Goal: Task Accomplishment & Management: Manage account settings

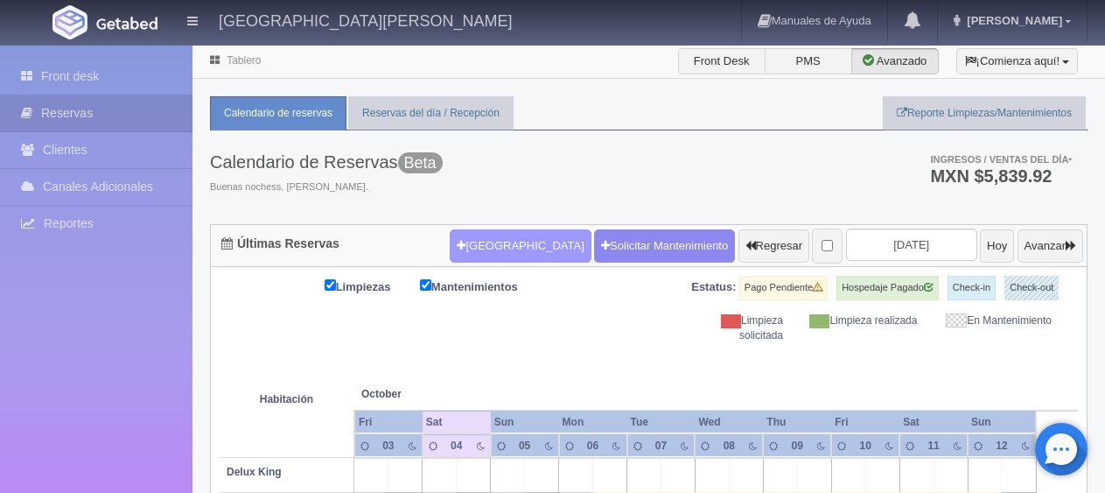
click at [480, 239] on button "Nueva Reserva" at bounding box center [520, 245] width 141 height 33
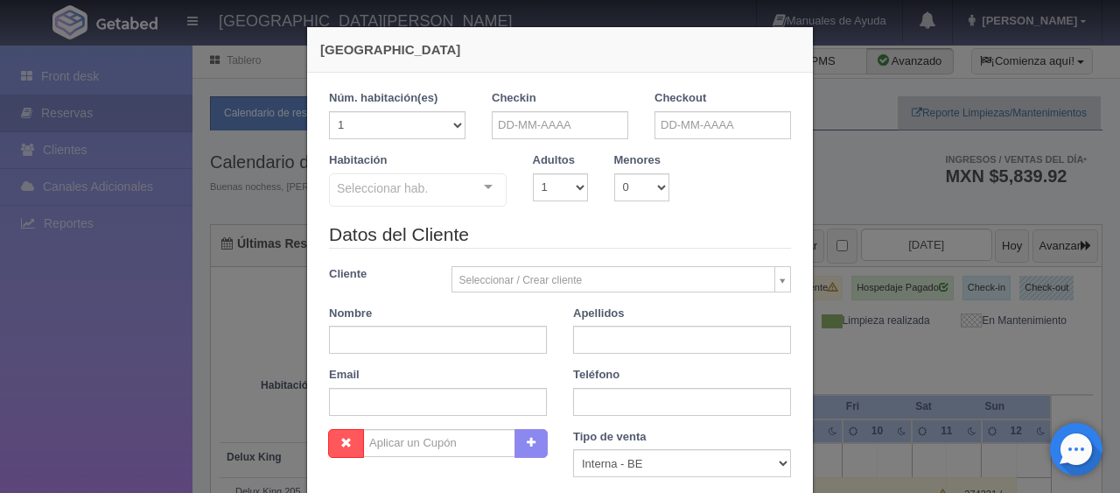
checkbox input "false"
click at [555, 187] on select "1 2 3 4 5 6 7 8 9 10" at bounding box center [560, 187] width 55 height 28
select select "2"
click at [533, 173] on select "1 2 3 4 5 6 7 8 9 10" at bounding box center [560, 187] width 55 height 28
checkbox input "false"
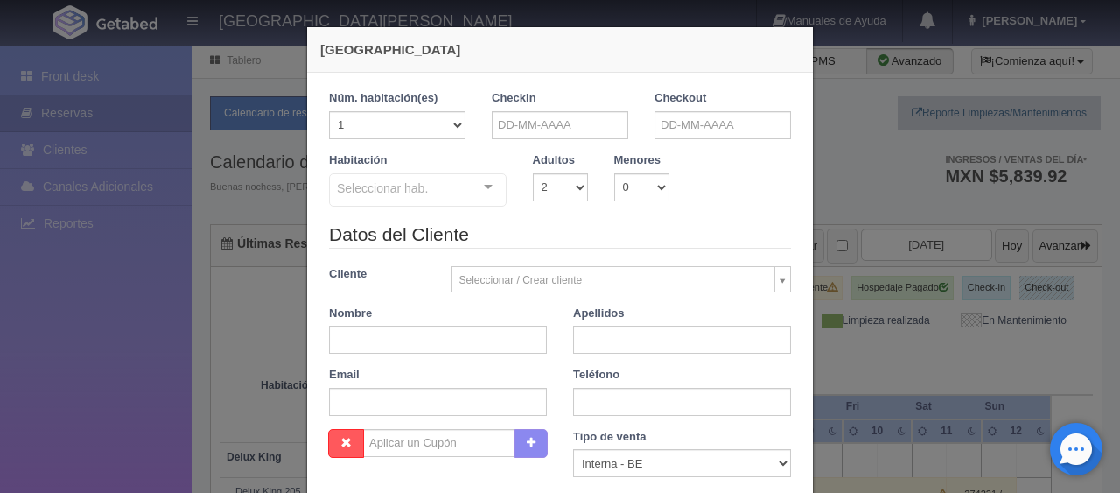
click at [557, 221] on legend "Datos del Cliente" at bounding box center [560, 234] width 462 height 27
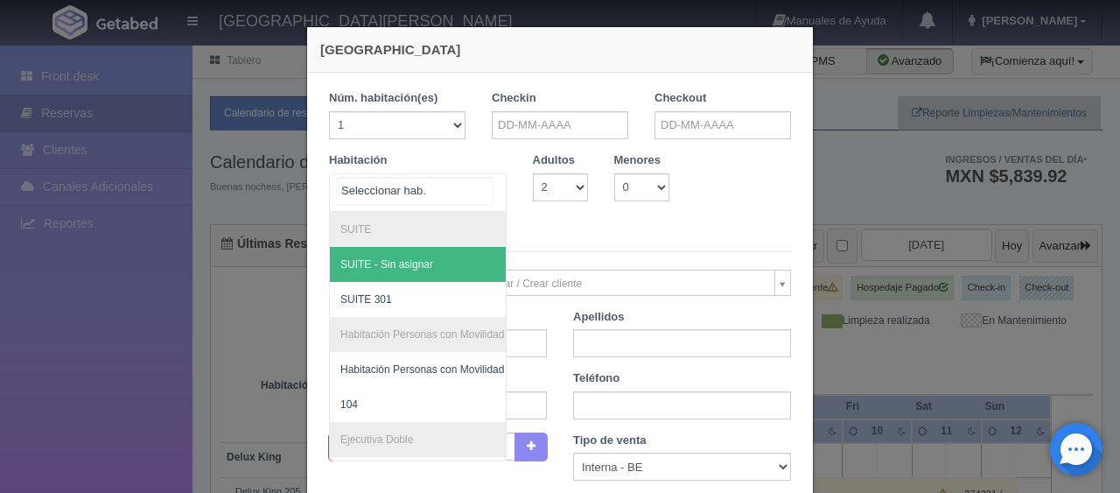
click at [486, 187] on div at bounding box center [488, 187] width 35 height 26
click at [529, 115] on input "text" at bounding box center [560, 125] width 137 height 28
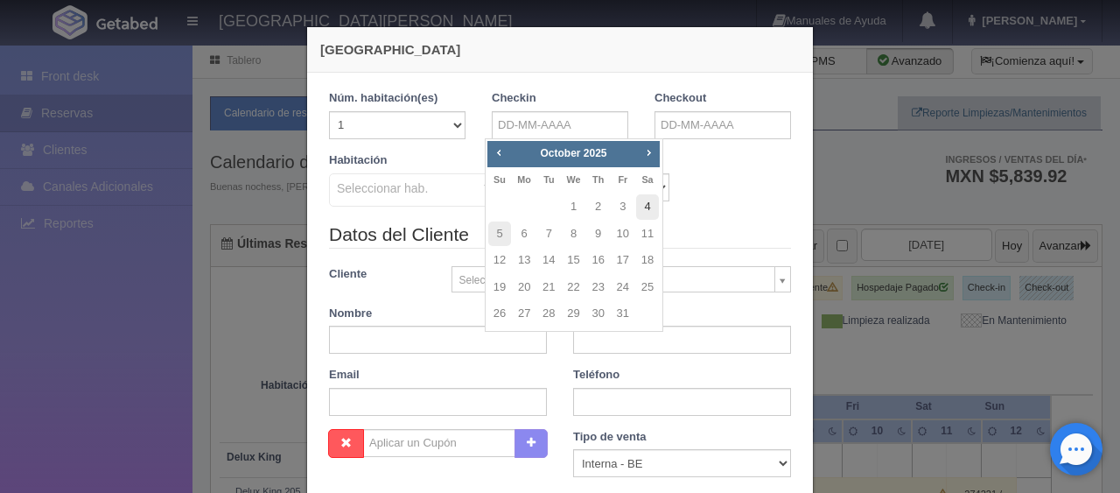
click at [643, 206] on link "4" at bounding box center [647, 206] width 23 height 25
type input "[DATE]"
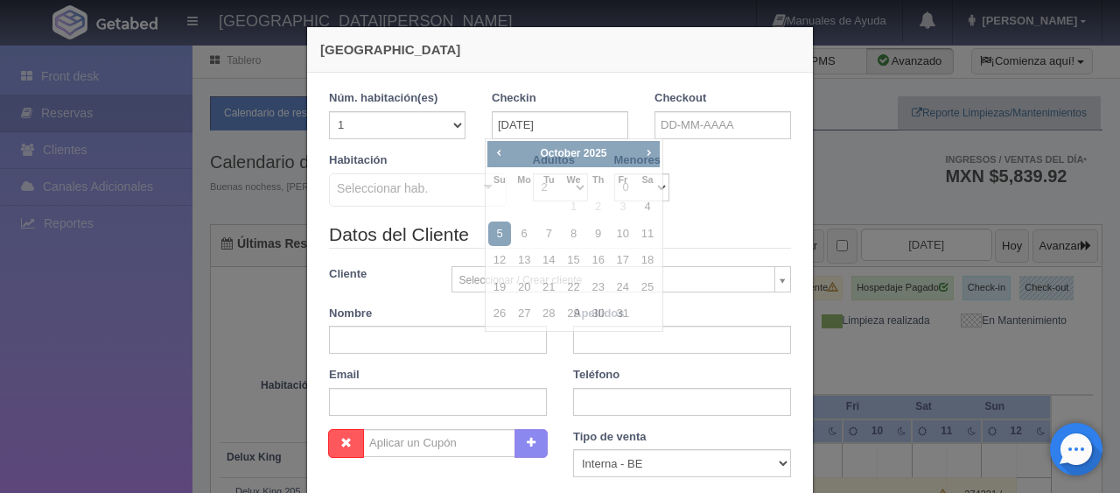
checkbox input "false"
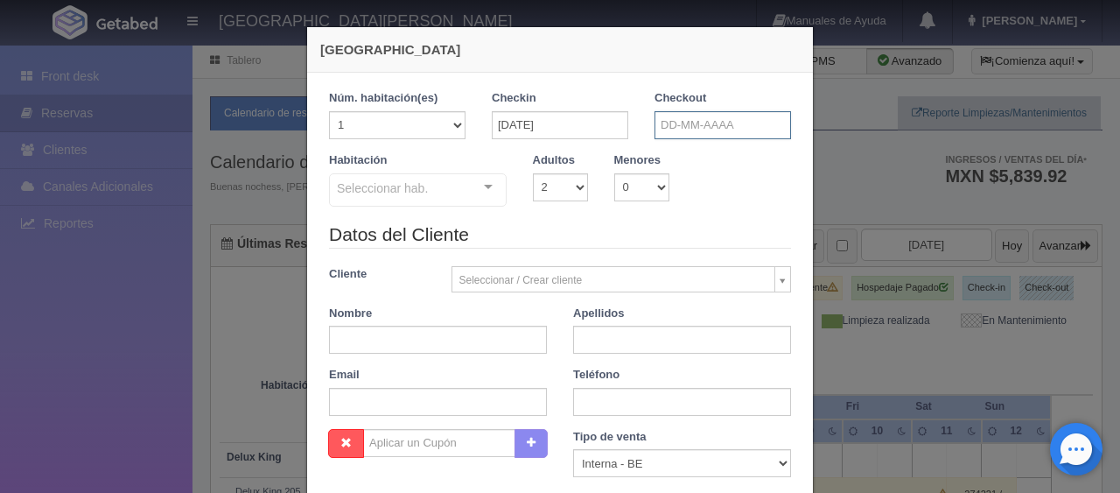
click at [684, 131] on input "text" at bounding box center [723, 125] width 137 height 28
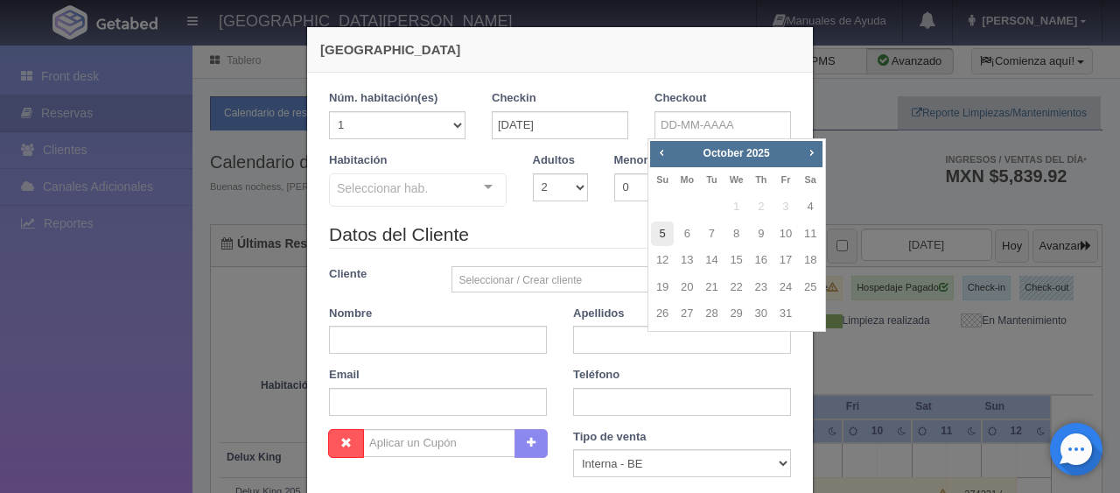
click at [663, 236] on link "5" at bounding box center [662, 233] width 23 height 25
type input "05-10-2025"
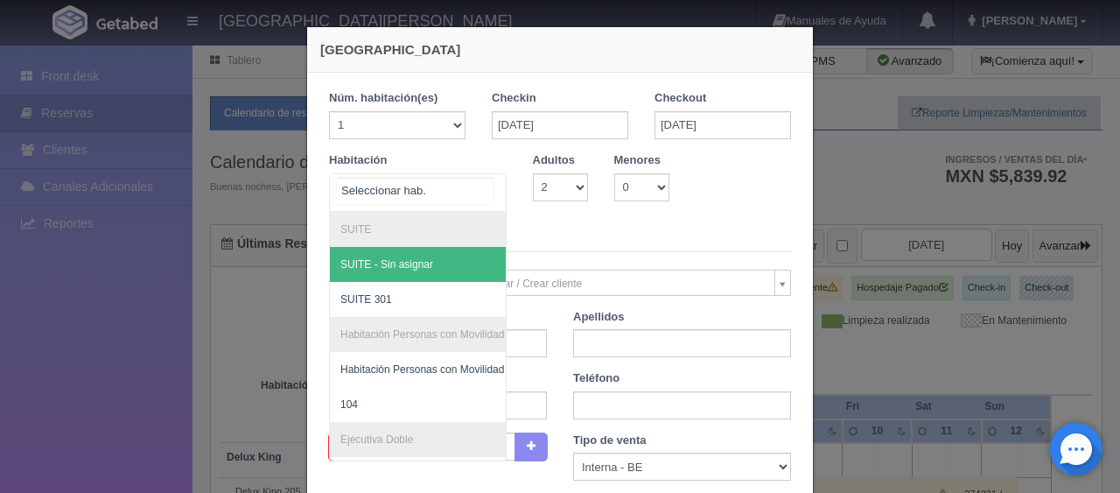
click at [483, 196] on div at bounding box center [488, 187] width 35 height 26
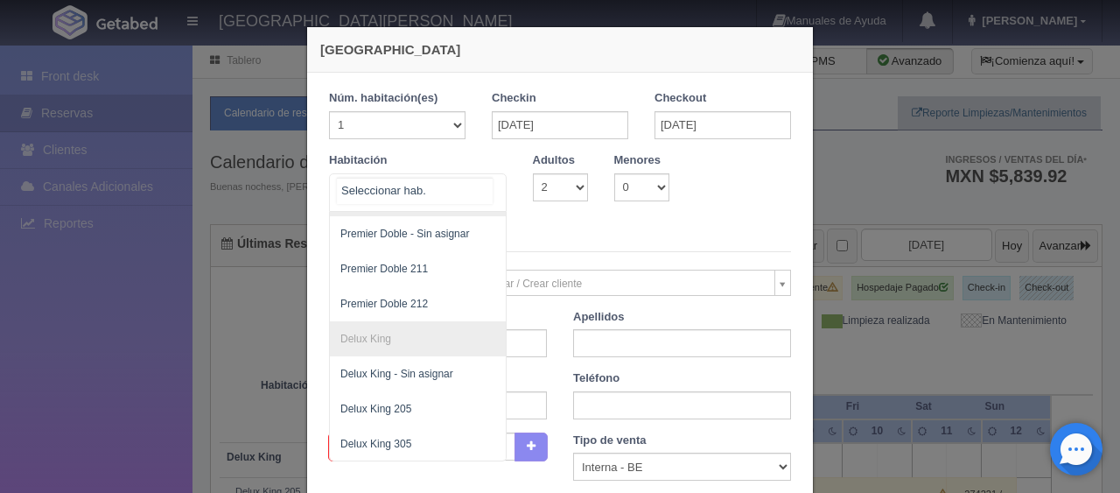
scroll to position [501, 0]
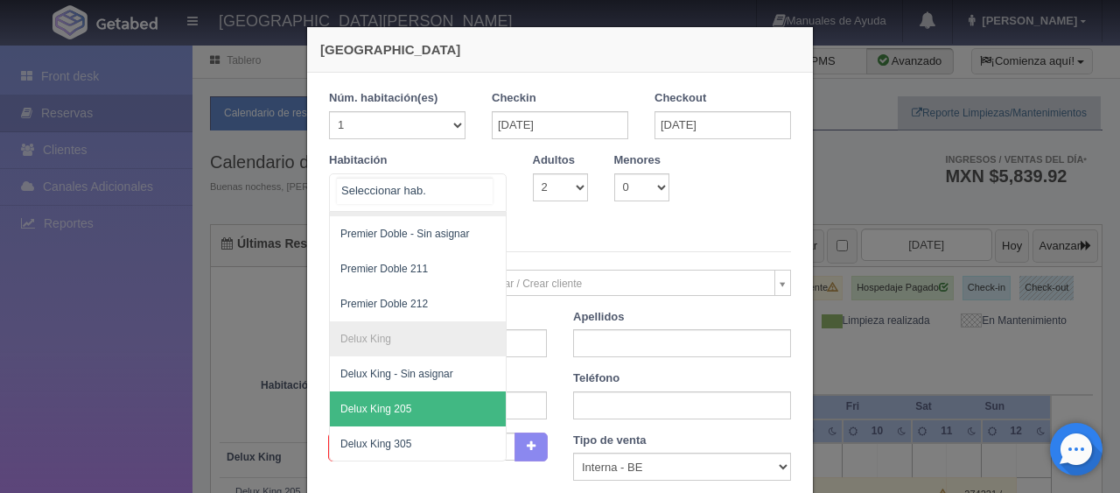
click at [410, 391] on span "Delux King 205" at bounding box center [477, 408] width 294 height 35
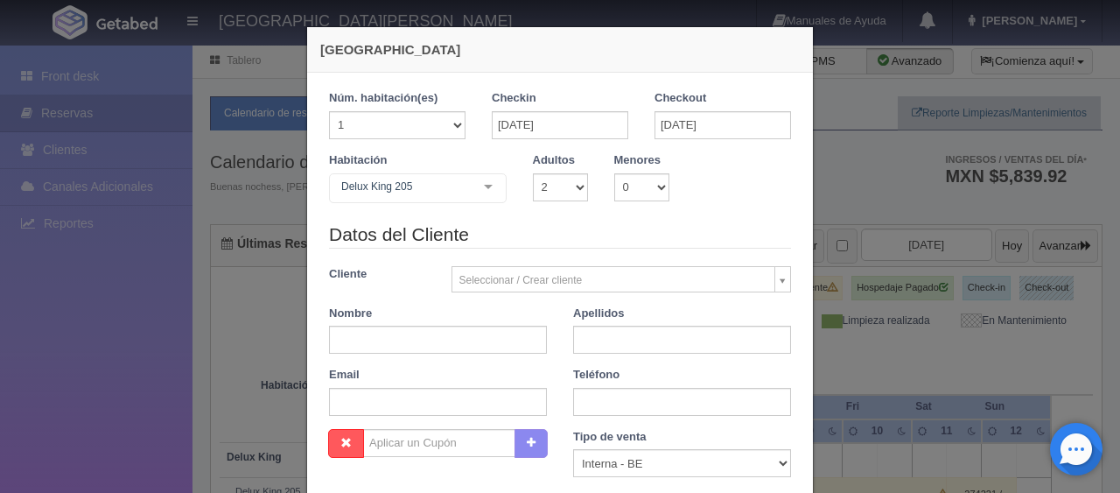
checkbox input "false"
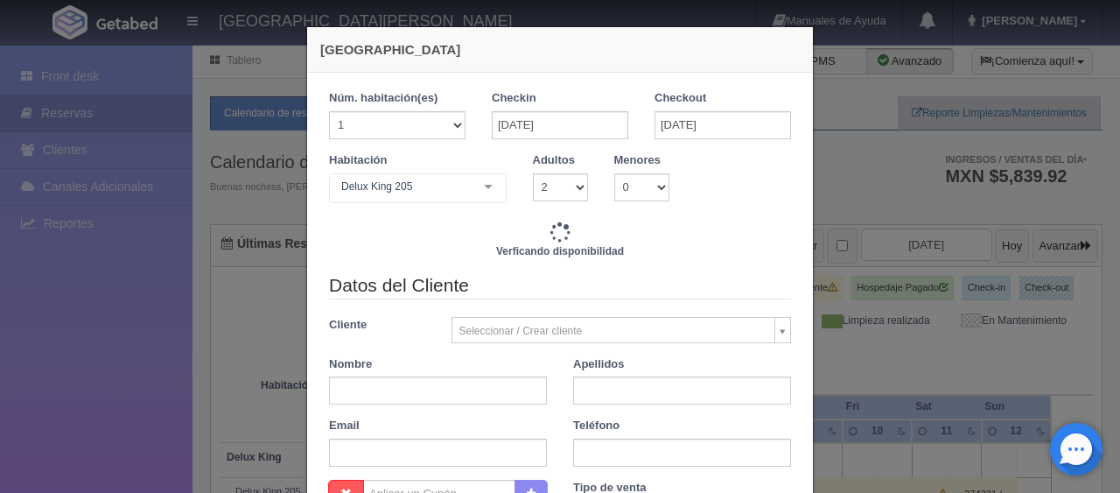
type input "1499.00"
checkbox input "false"
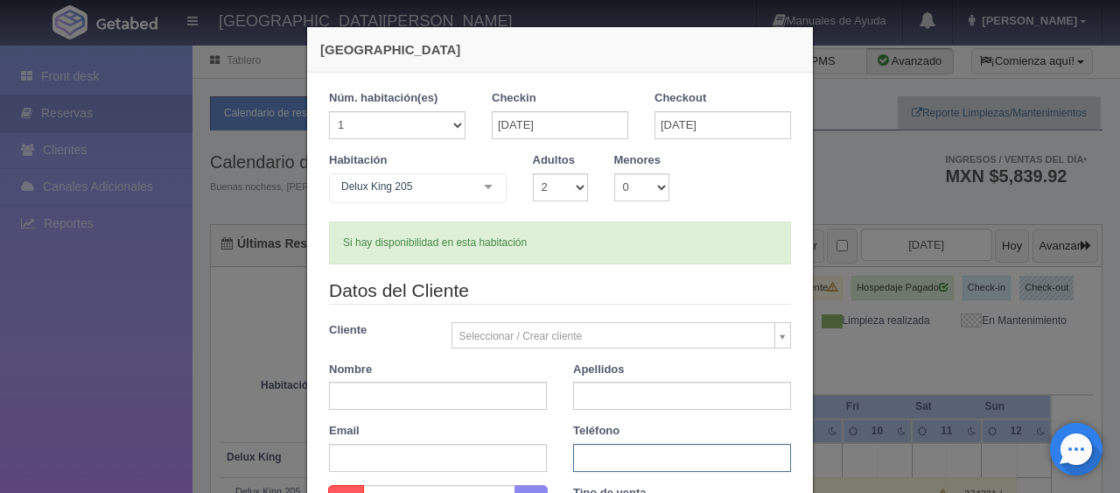
click at [620, 450] on input "text" at bounding box center [682, 458] width 218 height 28
paste input "33 1118 0617"
type input "33 1118 0617"
click at [457, 397] on input "text" at bounding box center [438, 396] width 218 height 28
type input "Samuel"
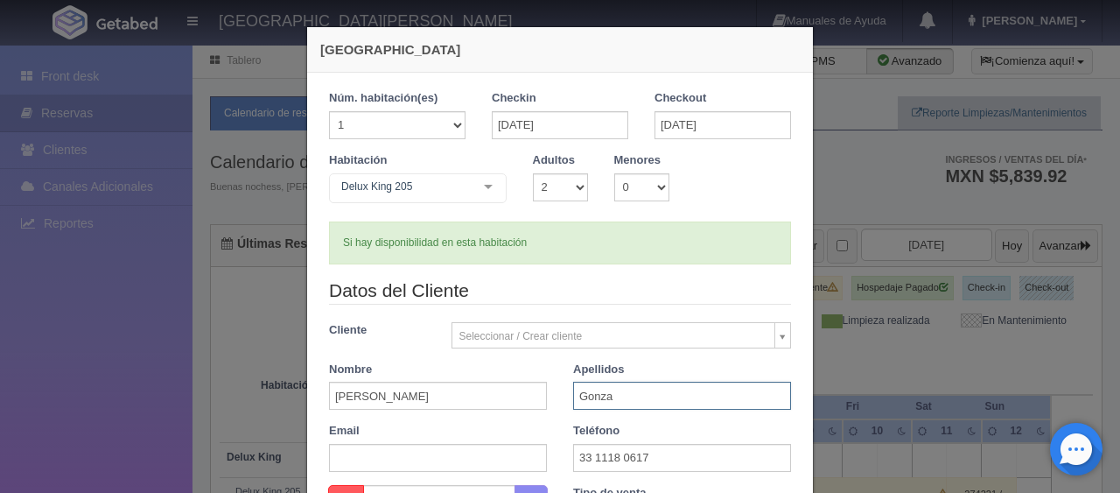
type input "Gonzalez"
click at [572, 308] on div "Datos del Cliente Cliente Seleccionar / Crear cliente Nuevo Cliente Adriana Nav…" at bounding box center [560, 380] width 488 height 207
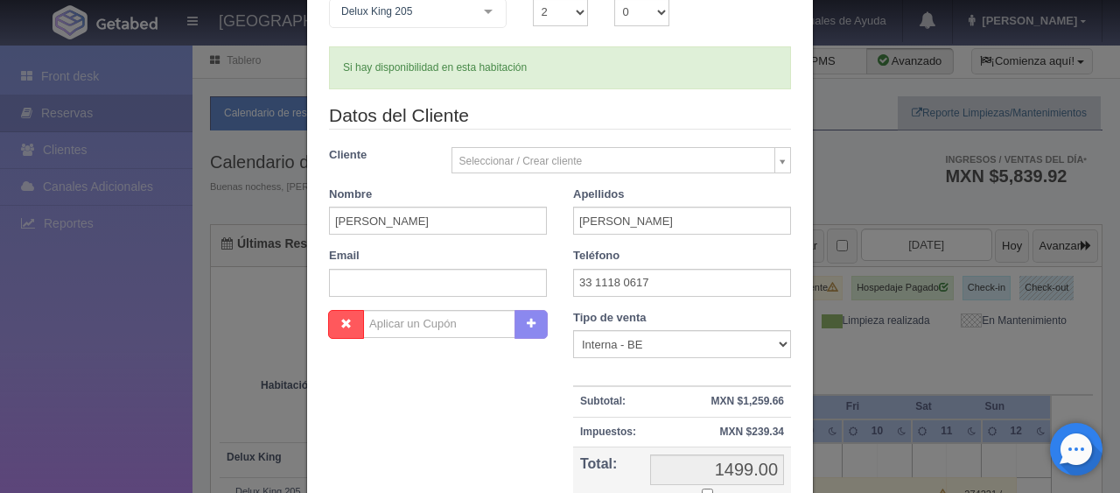
scroll to position [263, 0]
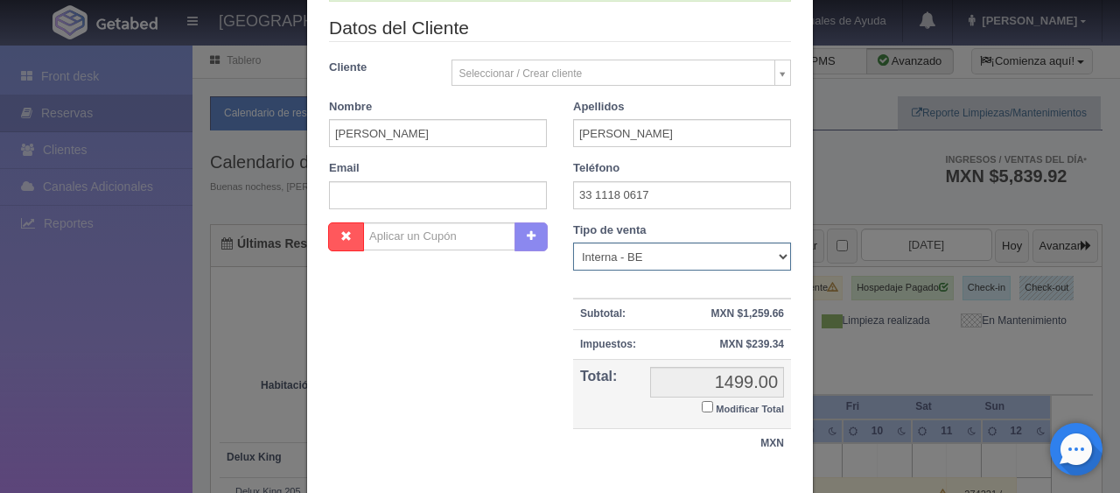
click at [649, 254] on select "Correo Electronico Interna - BE Llamada OTA Externa Otro WALK IN" at bounding box center [682, 256] width 218 height 28
select select "extota"
click at [573, 242] on select "Correo Electronico Interna - BE Llamada OTA Externa Otro WALK IN" at bounding box center [682, 256] width 218 height 28
click at [702, 408] on input "Modificar Total" at bounding box center [707, 406] width 11 height 11
checkbox input "true"
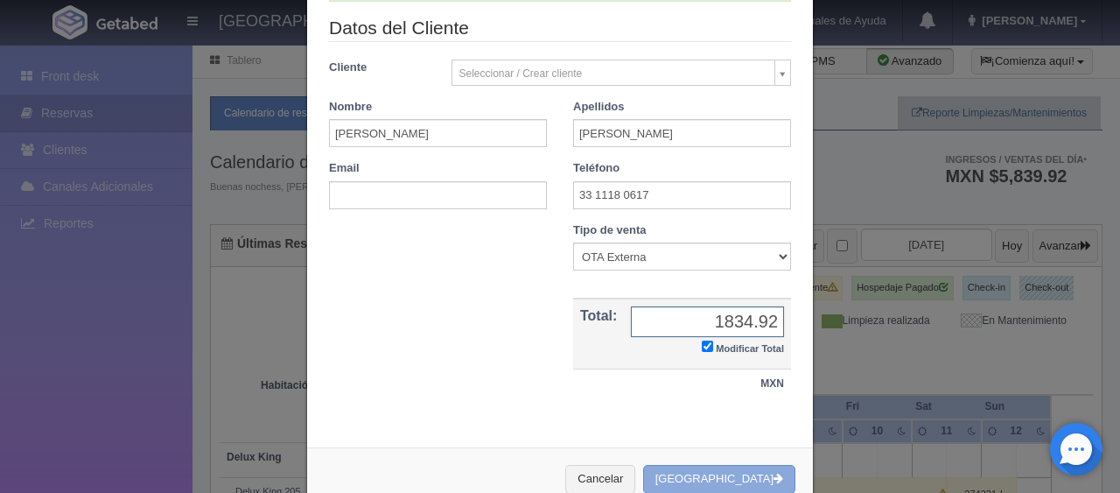
type input "1834.92"
click at [743, 488] on button "[GEOGRAPHIC_DATA]" at bounding box center [719, 479] width 152 height 29
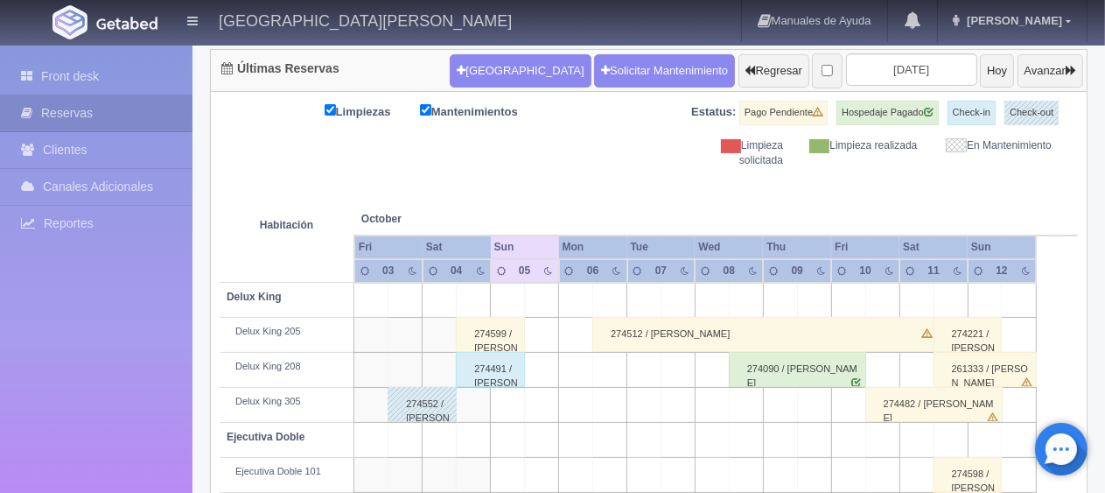
scroll to position [350, 0]
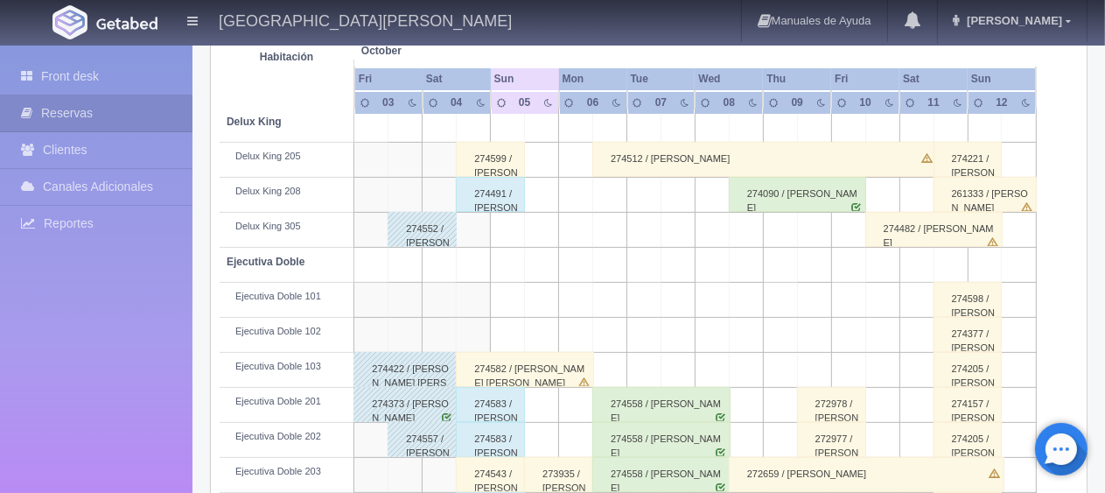
click at [497, 152] on div "274599 / Samuel Gonzalez" at bounding box center [490, 159] width 69 height 35
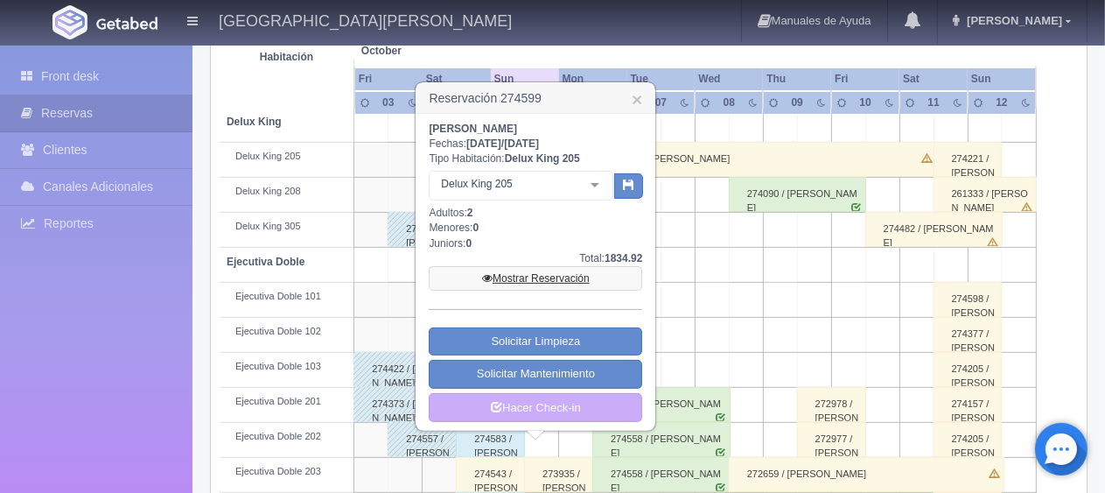
click at [536, 272] on link "Mostrar Reservación" at bounding box center [536, 278] width 214 height 25
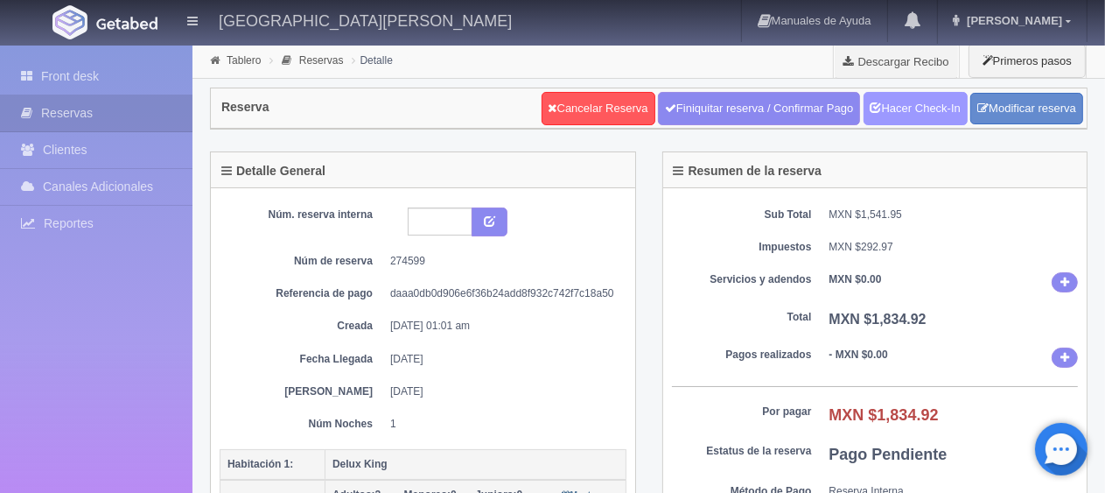
click at [902, 123] on link "Hacer Check-In" at bounding box center [916, 108] width 104 height 33
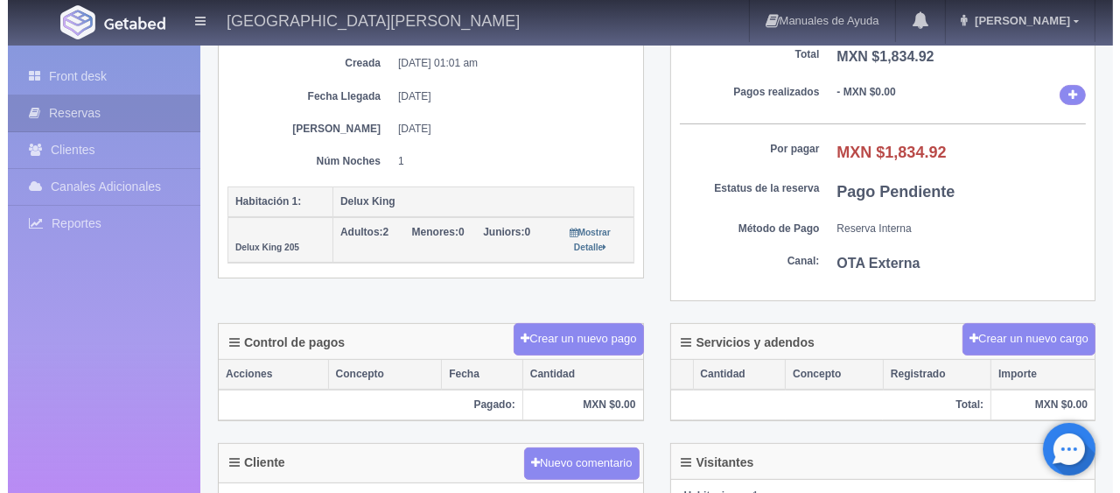
scroll to position [263, 0]
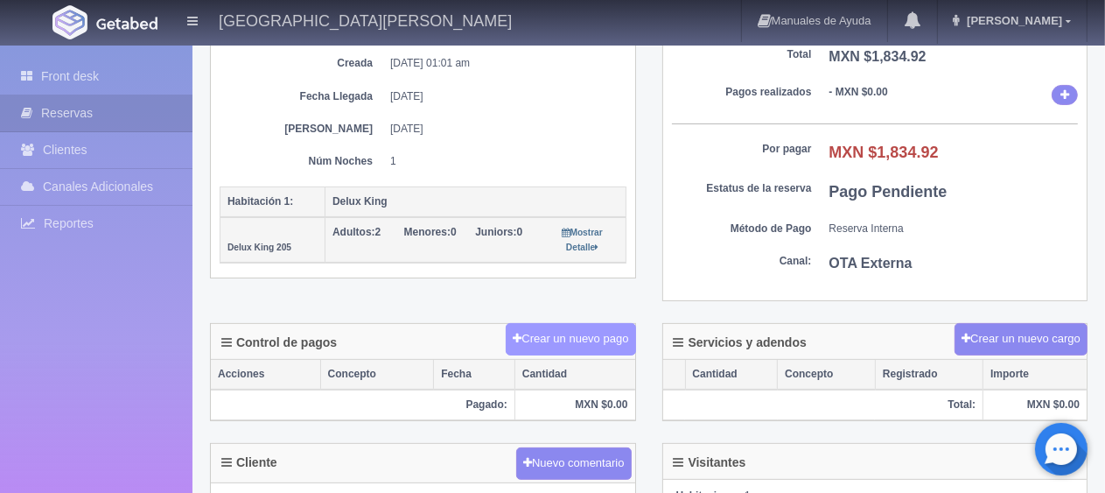
click at [586, 329] on button "Crear un nuevo pago" at bounding box center [571, 339] width 130 height 32
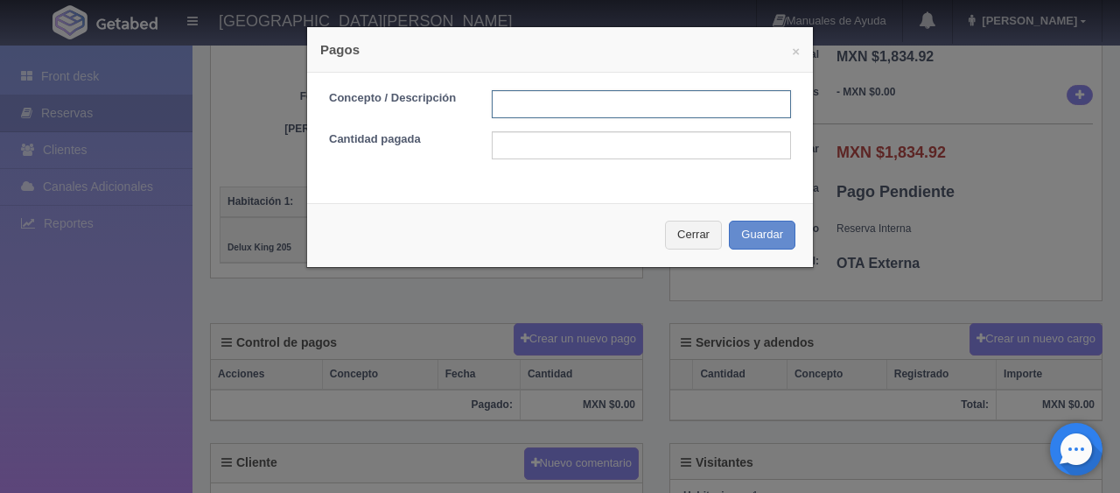
click at [581, 108] on input "text" at bounding box center [641, 104] width 299 height 28
type input "Total Efectivo"
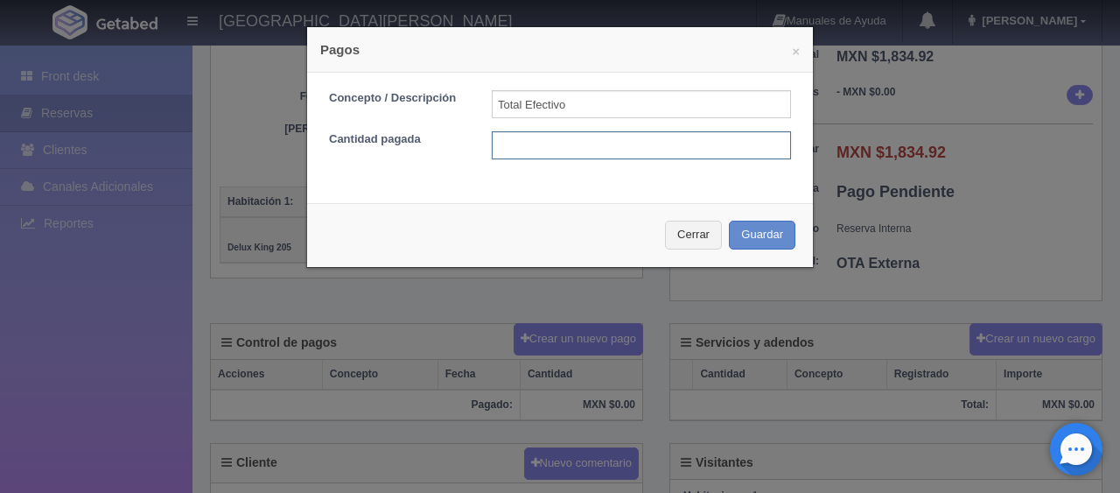
click at [611, 152] on input "text" at bounding box center [641, 145] width 299 height 28
type input "1834.92"
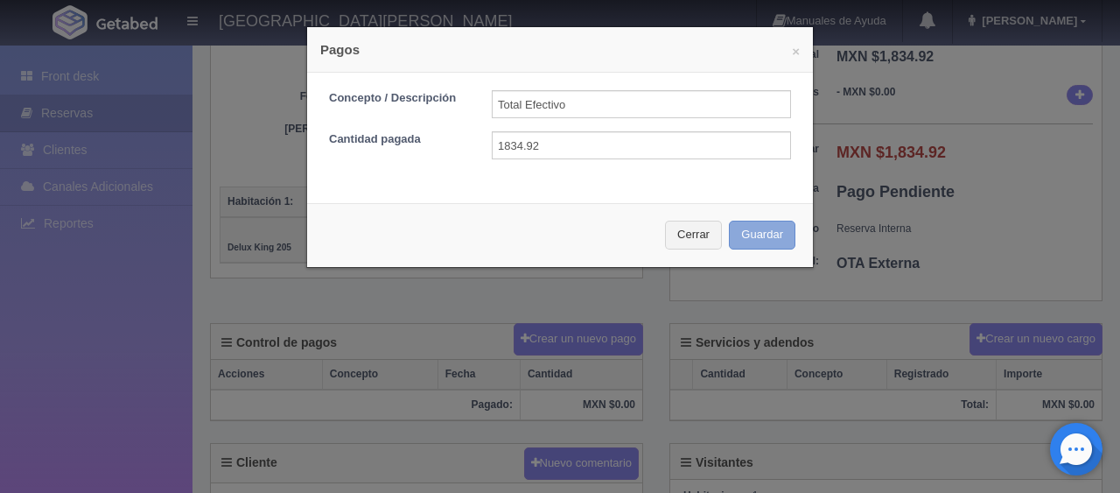
click at [758, 229] on button "Guardar" at bounding box center [762, 235] width 67 height 29
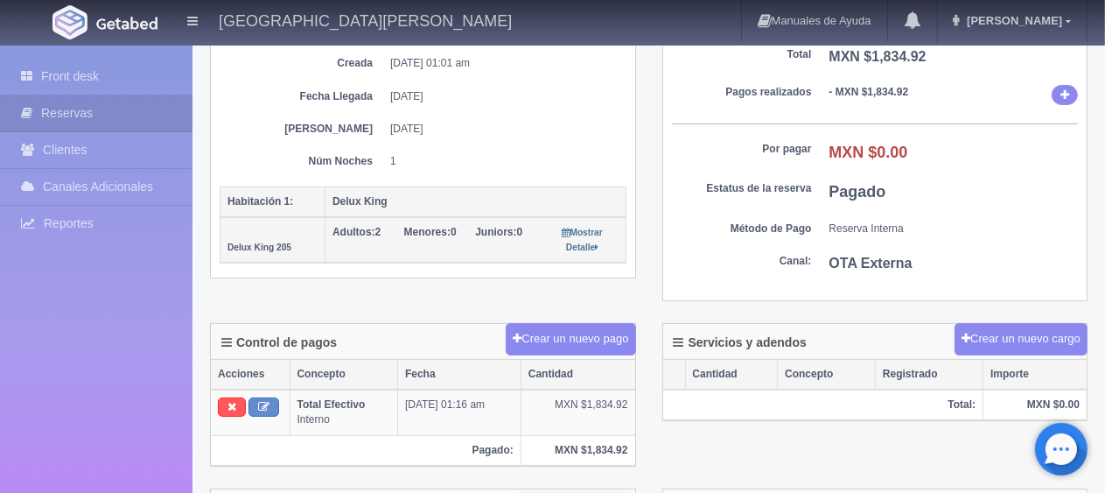
scroll to position [263, 0]
click at [49, 81] on link "Front desk" at bounding box center [96, 77] width 193 height 36
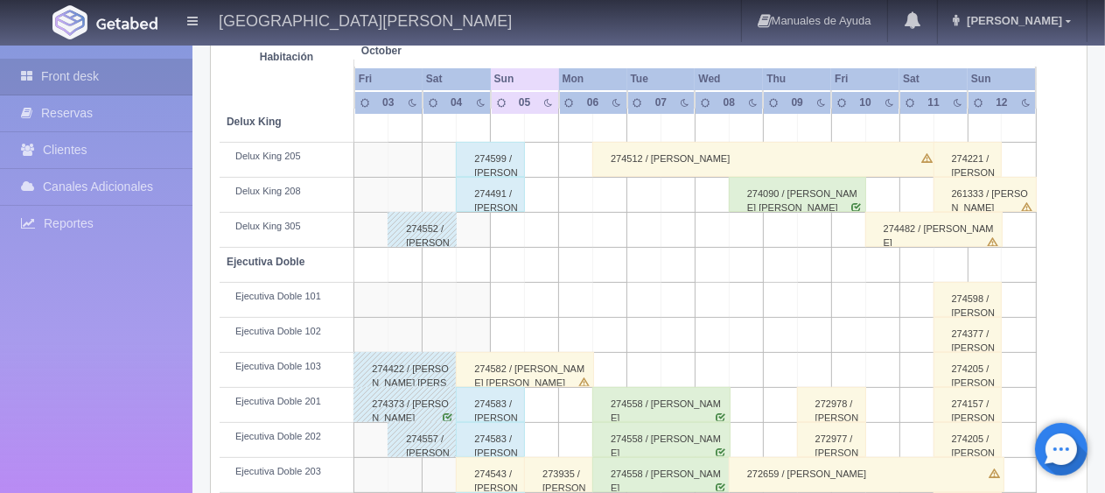
scroll to position [438, 0]
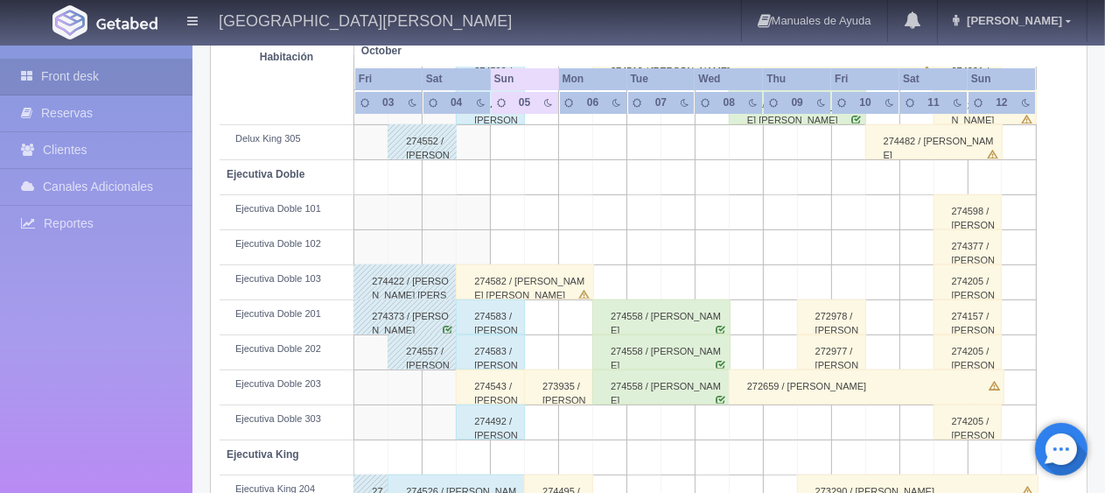
click at [504, 282] on div "274582 / Oscar Leopoldo Briones García" at bounding box center [525, 281] width 138 height 35
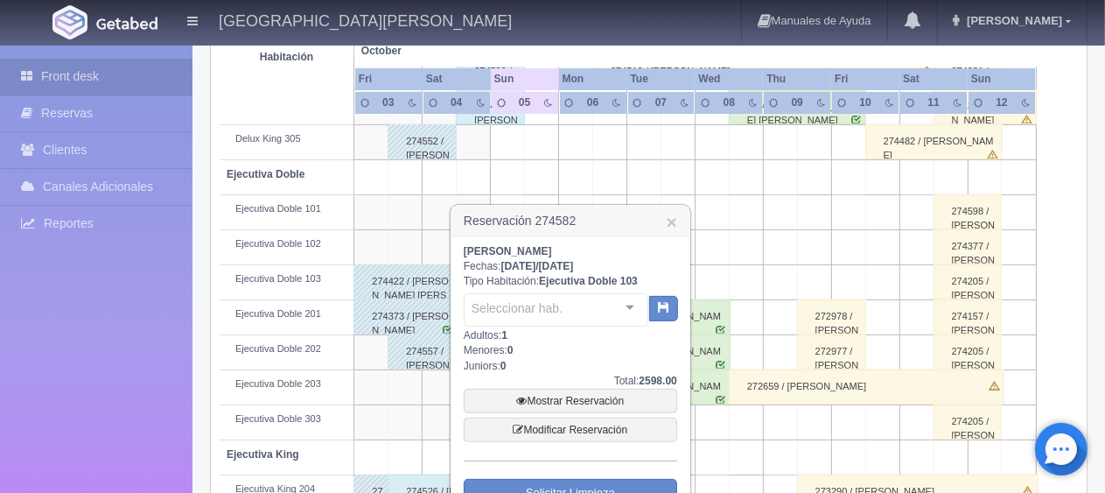
scroll to position [613, 0]
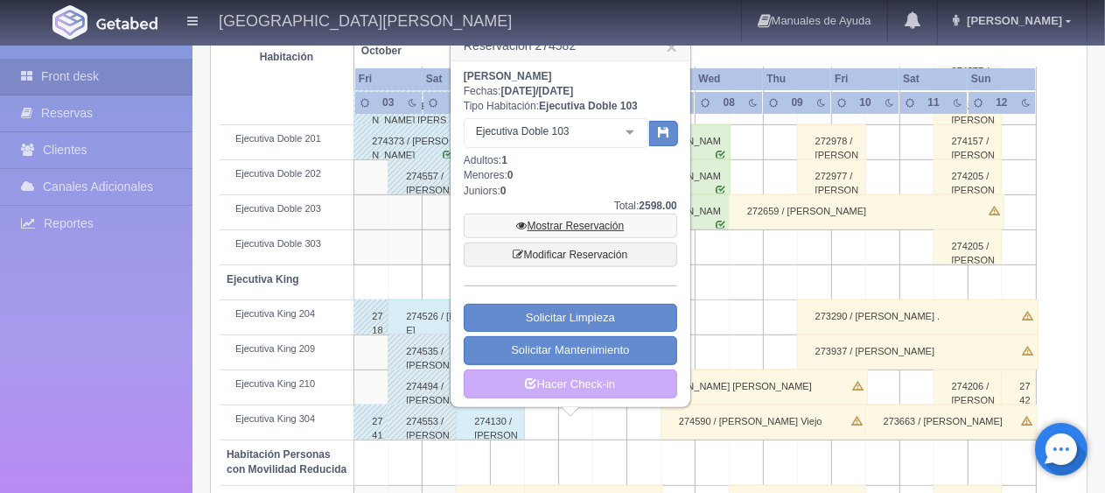
click at [596, 226] on link "Mostrar Reservación" at bounding box center [571, 226] width 214 height 25
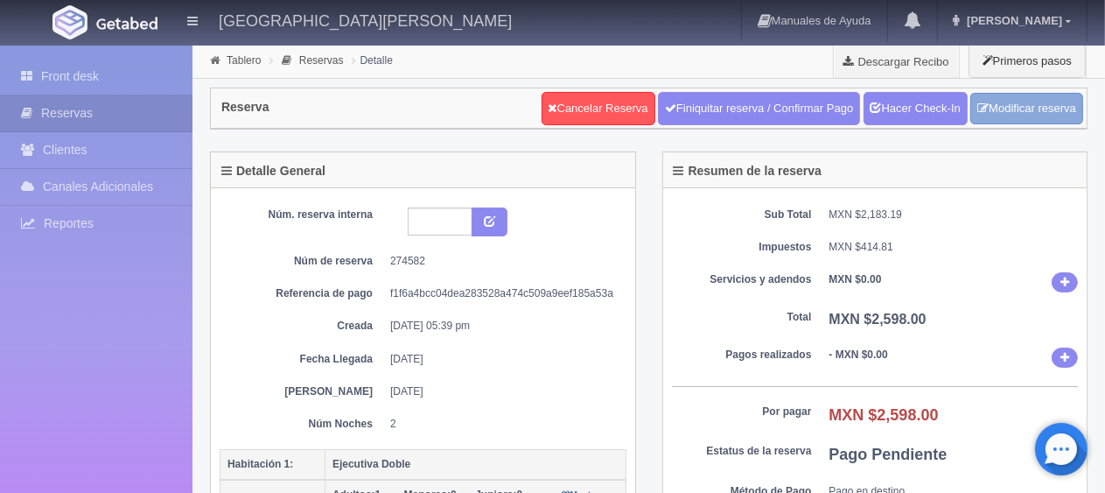
click at [1020, 105] on link "Modificar reserva" at bounding box center [1027, 109] width 113 height 32
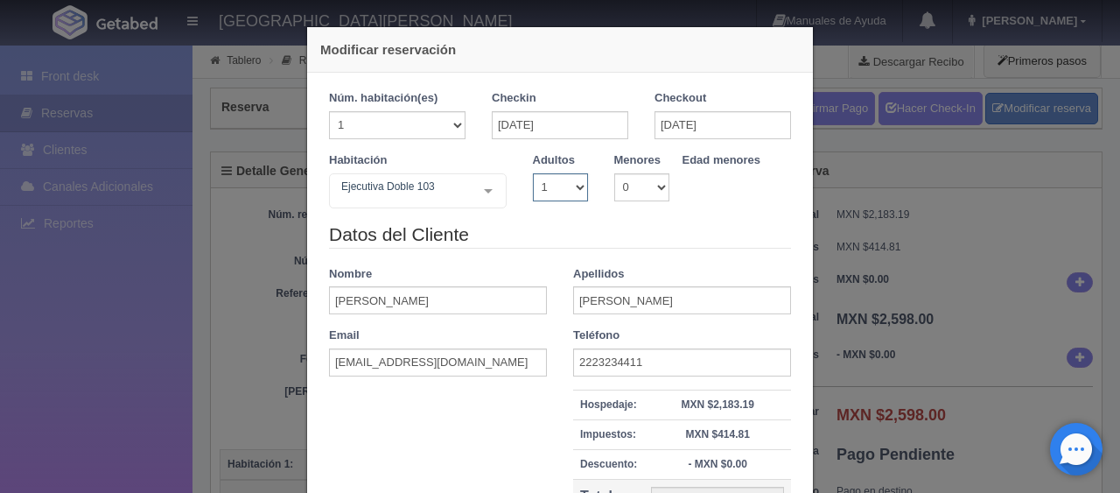
click at [571, 184] on select "1 2 3 4 5 6 7 8 9 10" at bounding box center [560, 187] width 55 height 28
select select "2"
click at [533, 173] on select "1 2 3 4 5 6 7 8 9 10" at bounding box center [560, 187] width 55 height 28
checkbox input "false"
click at [0, 0] on icon at bounding box center [0, 0] width 0 height 0
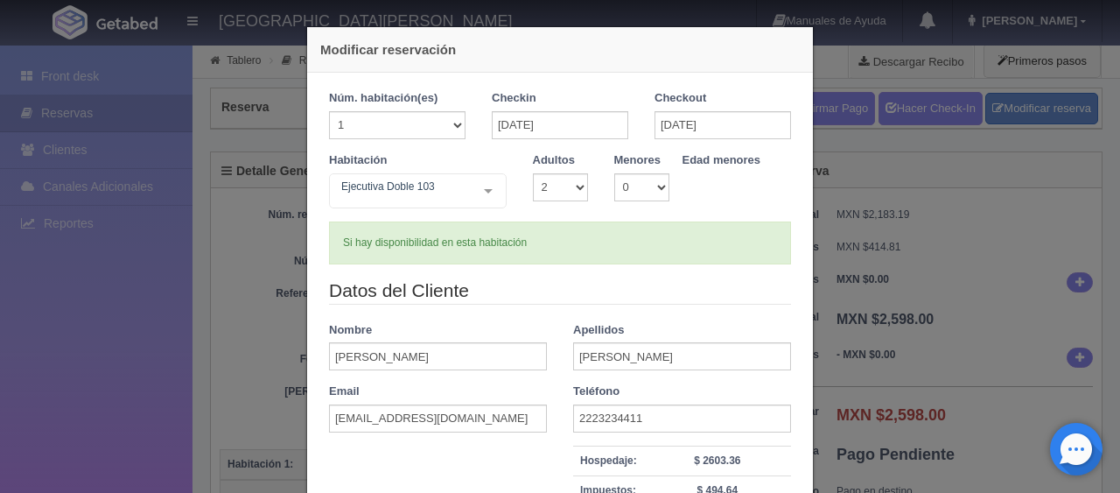
type input "3098.00"
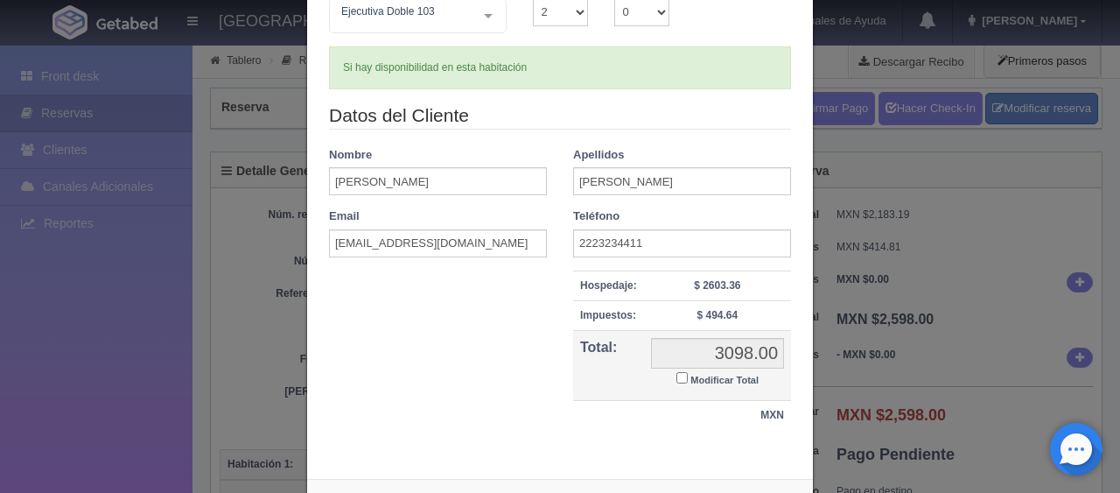
click at [496, 375] on div "Datos del Cliente Nombre [PERSON_NAME] [PERSON_NAME] Email [EMAIL_ADDRESS][DOMA…" at bounding box center [560, 275] width 488 height 346
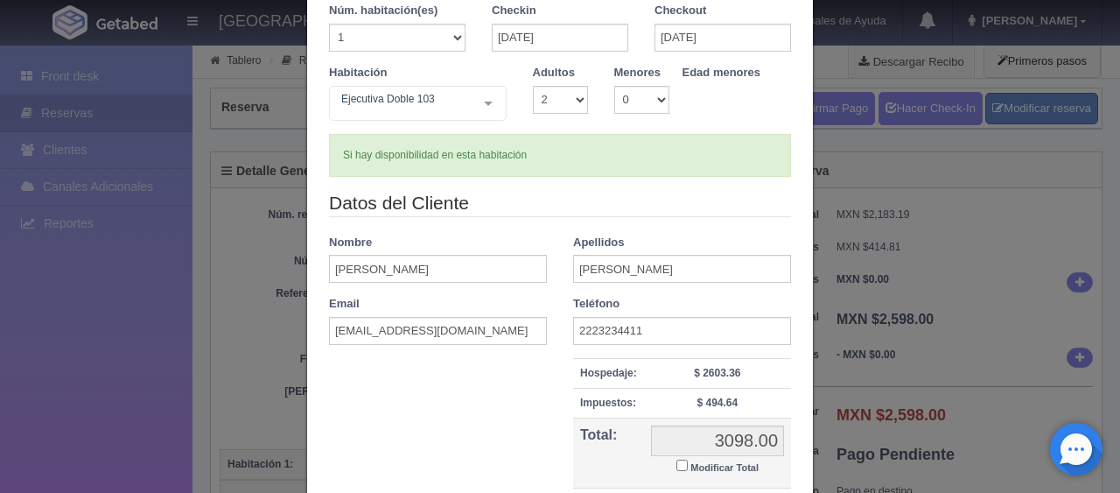
scroll to position [249, 0]
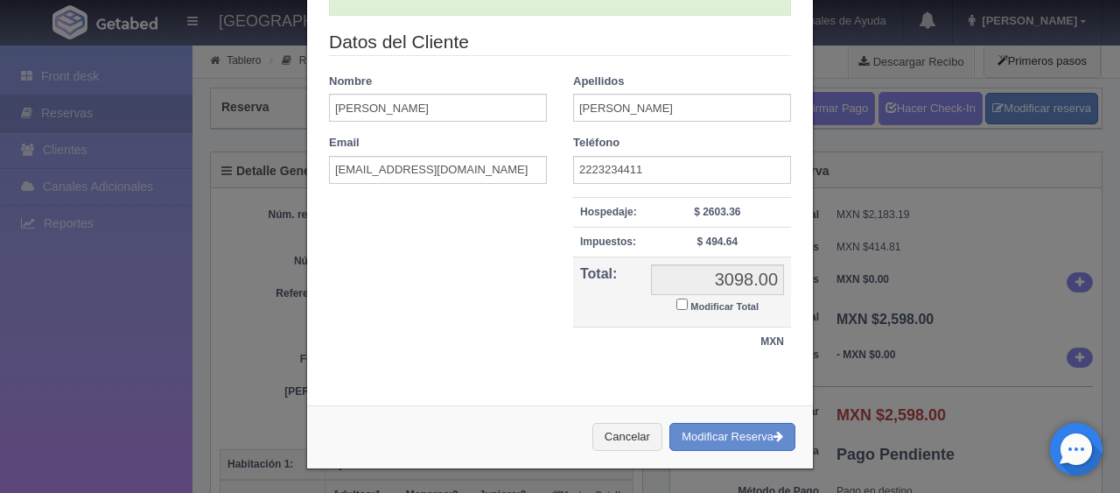
click at [677, 305] on input "Modificar Total" at bounding box center [682, 303] width 11 height 11
checkbox input "true"
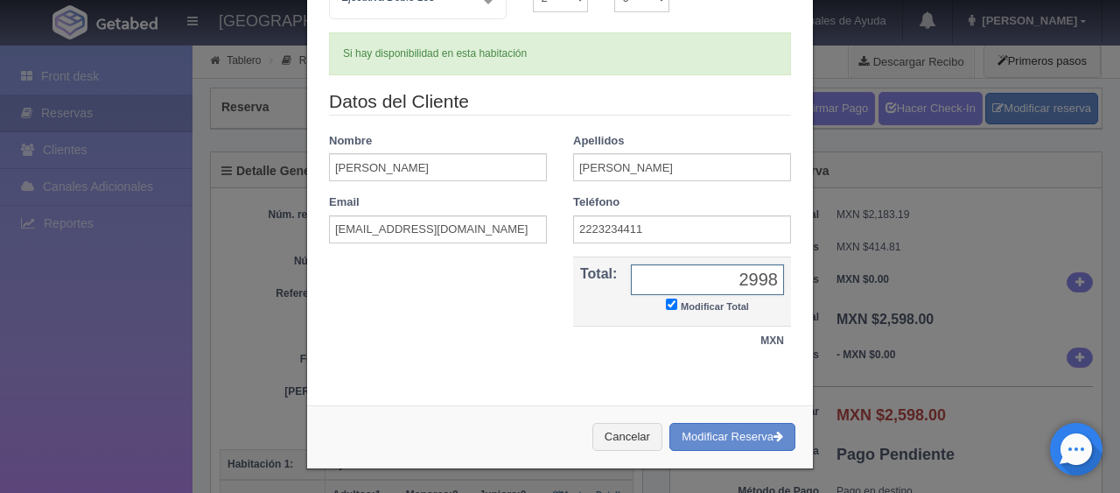
type input "2998.00"
click at [697, 436] on button "Modificar Reserva" at bounding box center [733, 437] width 126 height 29
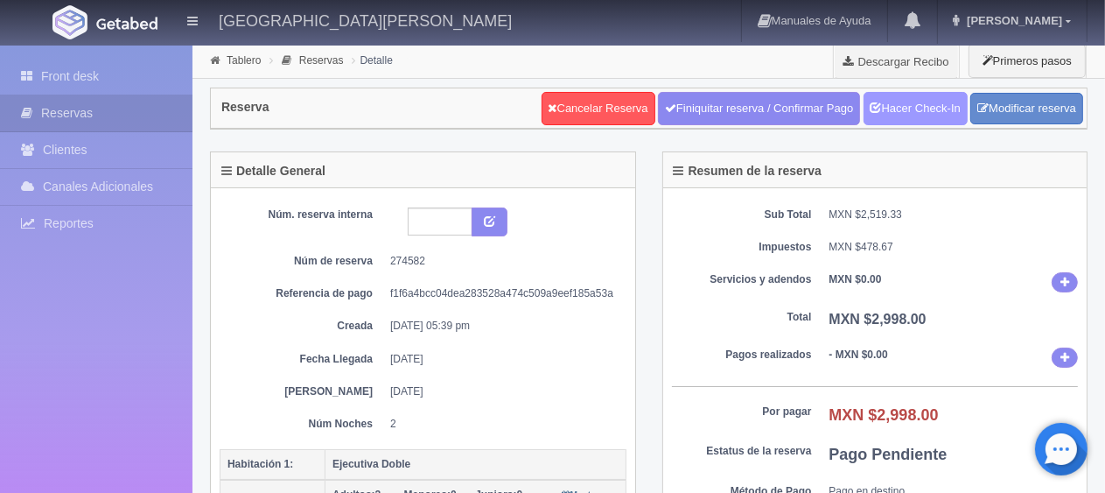
click at [930, 100] on link "Hacer Check-In" at bounding box center [916, 108] width 104 height 33
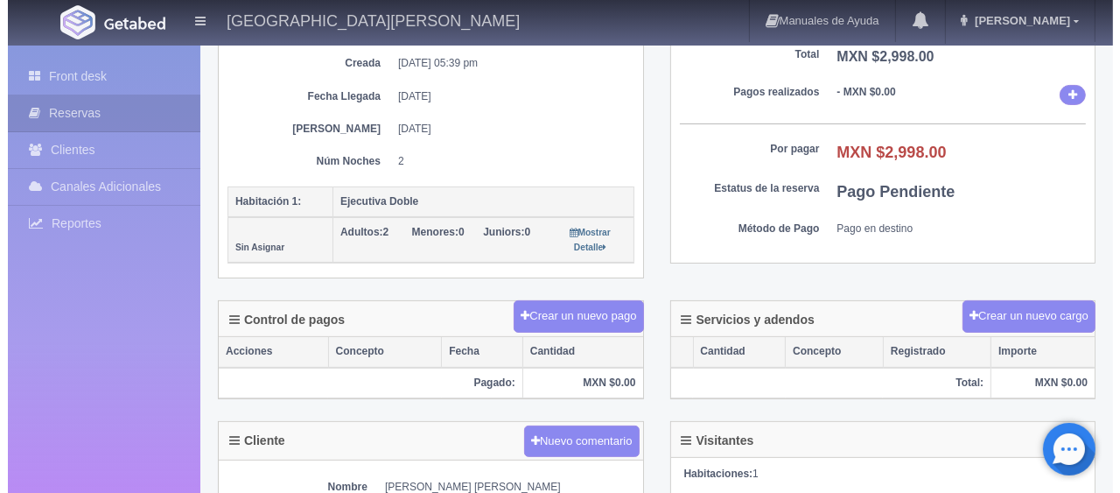
scroll to position [350, 0]
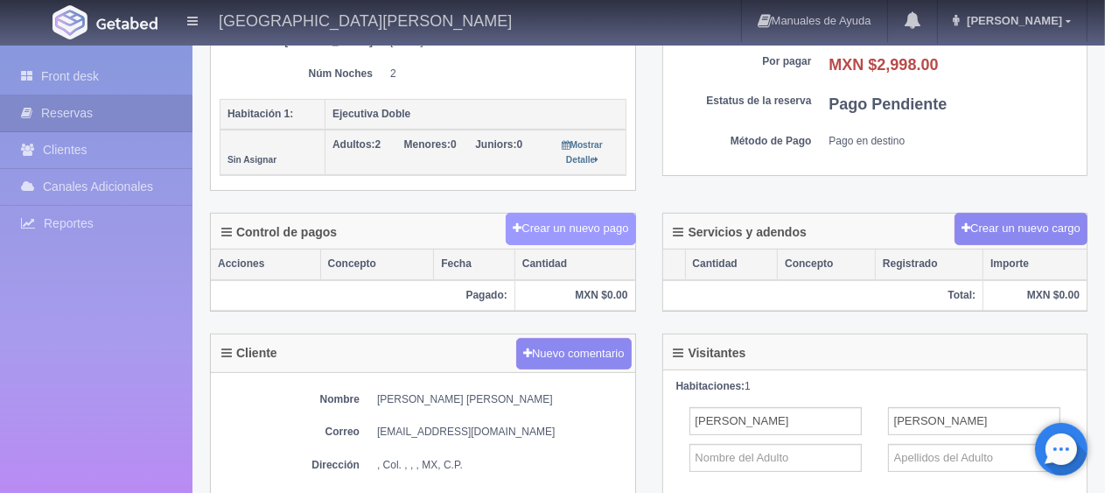
click at [605, 213] on button "Crear un nuevo pago" at bounding box center [571, 229] width 130 height 32
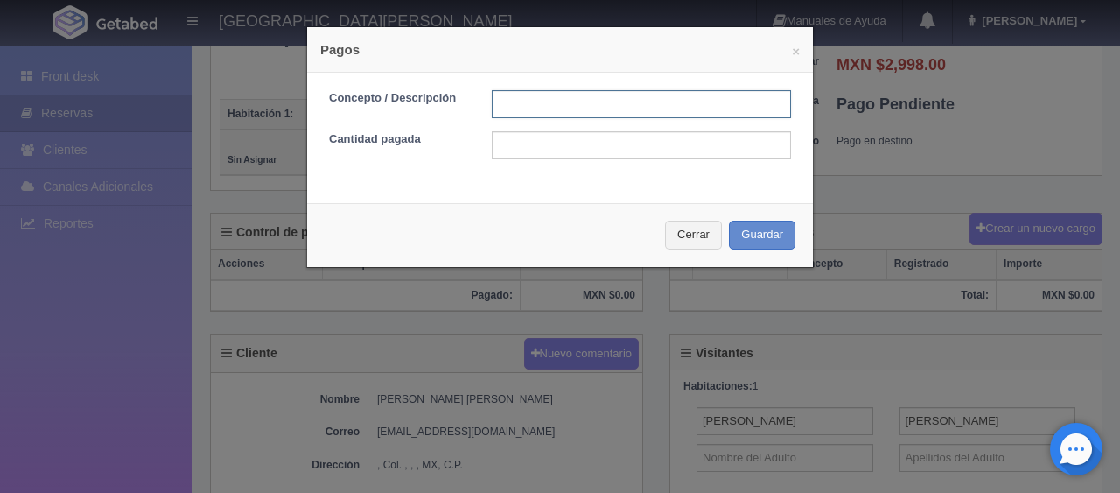
click at [599, 115] on input "text" at bounding box center [641, 104] width 299 height 28
type input "Total Efectivo"
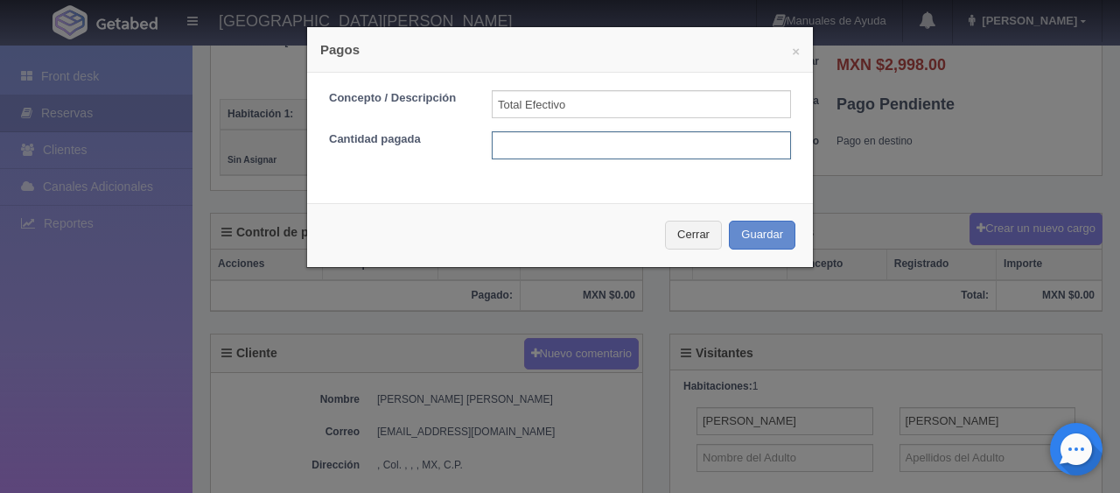
click at [621, 148] on input "text" at bounding box center [641, 145] width 299 height 28
type input "2798.00"
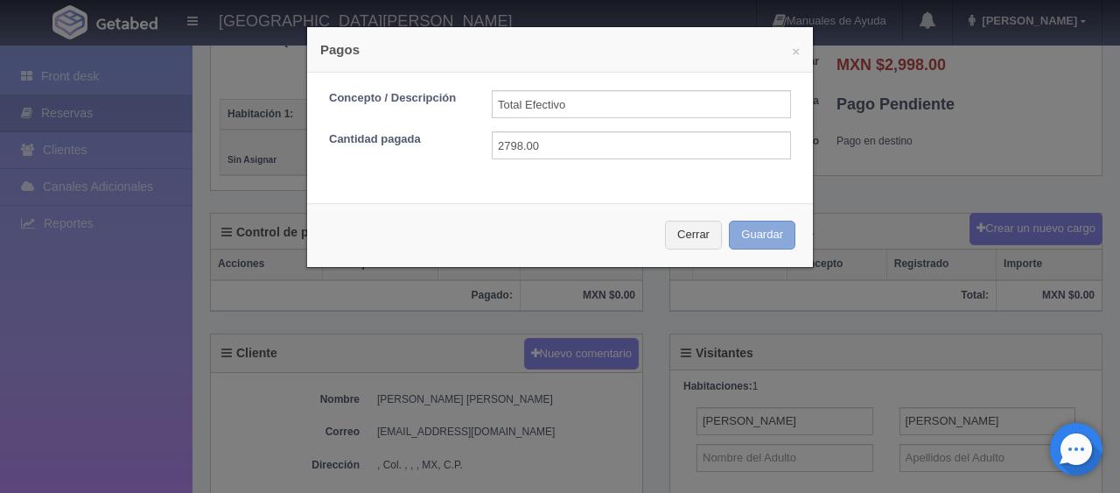
click at [744, 235] on button "Guardar" at bounding box center [762, 235] width 67 height 29
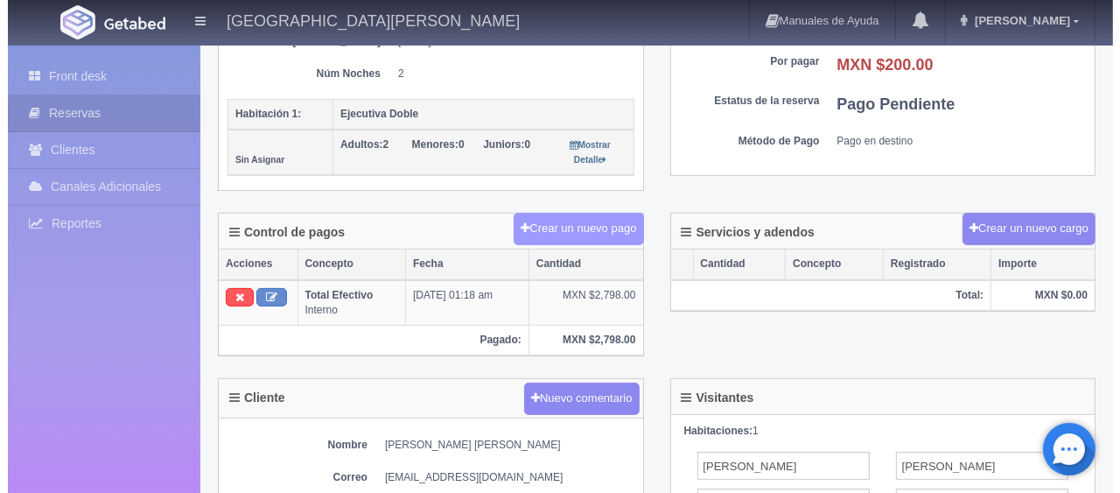
scroll to position [350, 0]
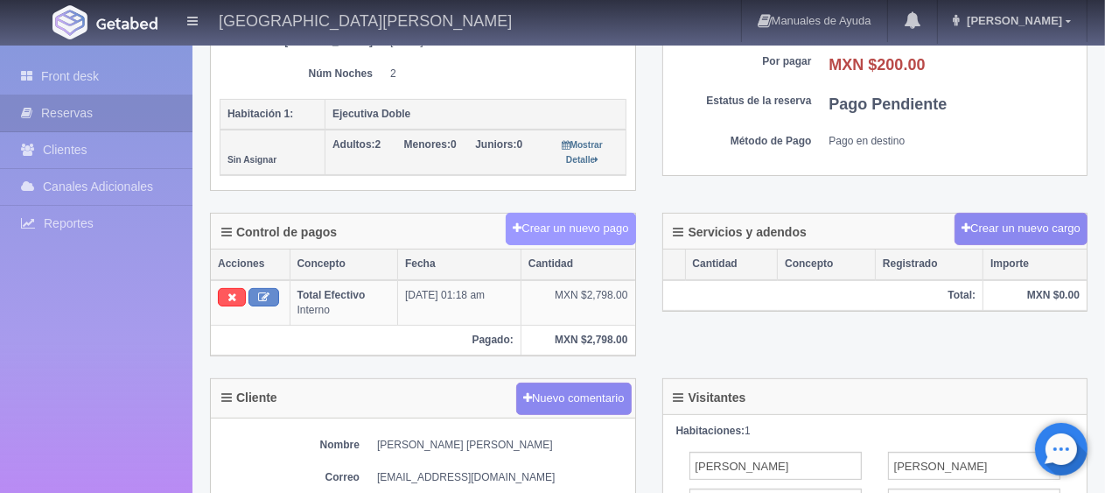
click at [587, 222] on button "Crear un nuevo pago" at bounding box center [571, 229] width 130 height 32
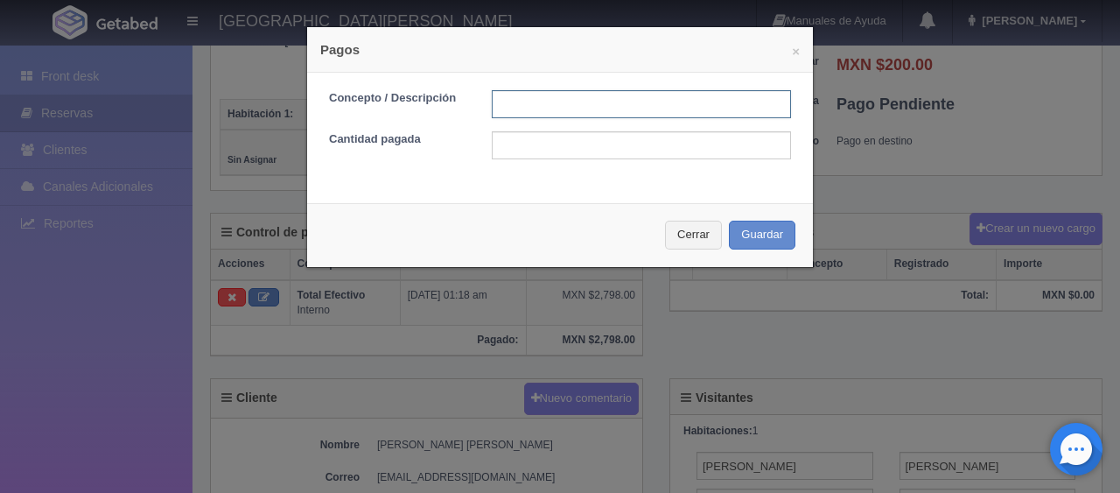
click at [578, 107] on input "text" at bounding box center [641, 104] width 299 height 28
type input "Descuento pago en efectivo"
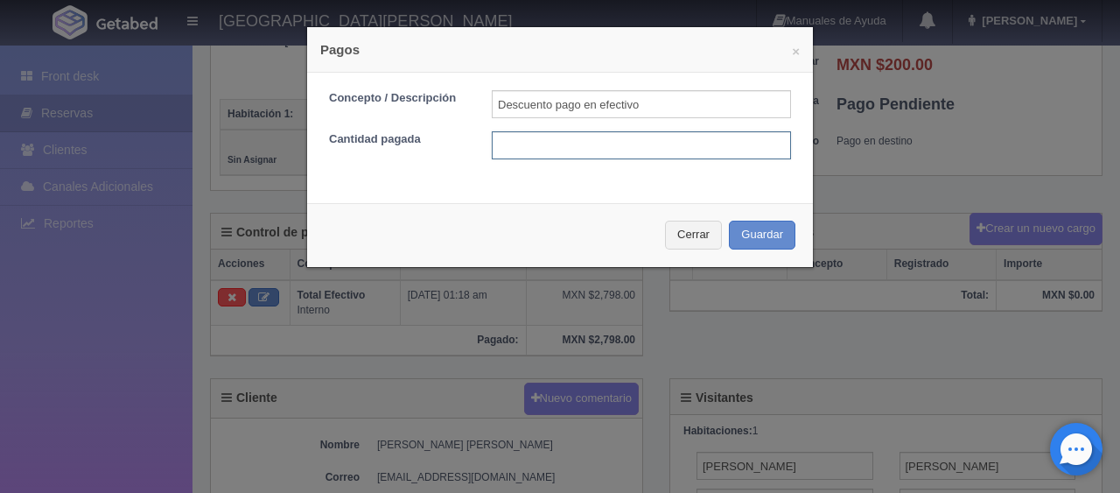
click at [662, 137] on input "text" at bounding box center [641, 145] width 299 height 28
type input "200"
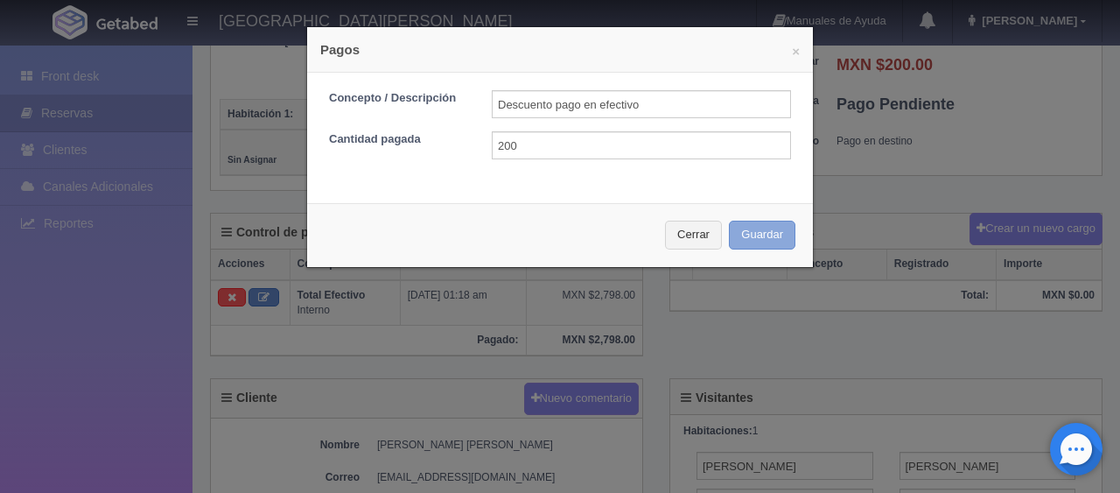
click at [776, 234] on button "Guardar" at bounding box center [762, 235] width 67 height 29
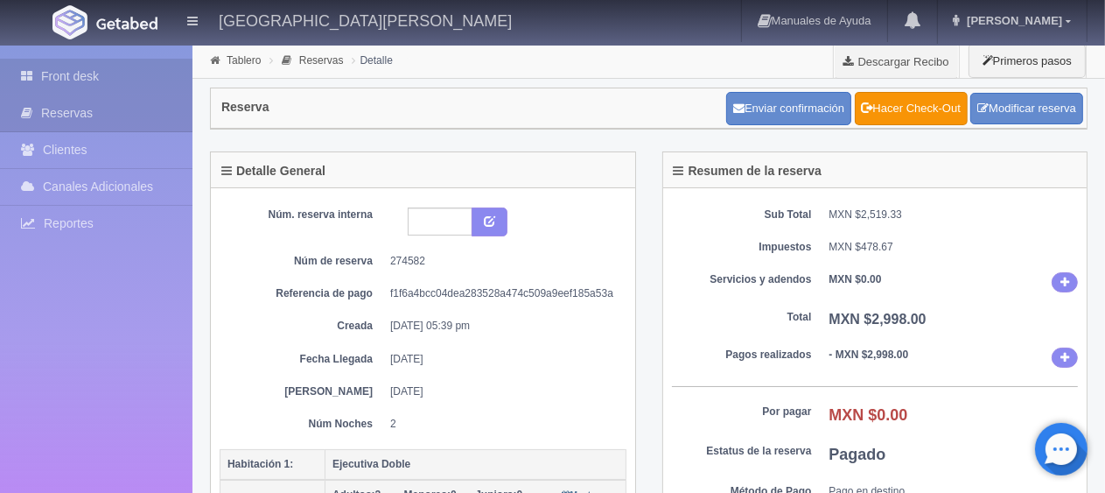
click at [93, 75] on link "Front desk" at bounding box center [96, 77] width 193 height 36
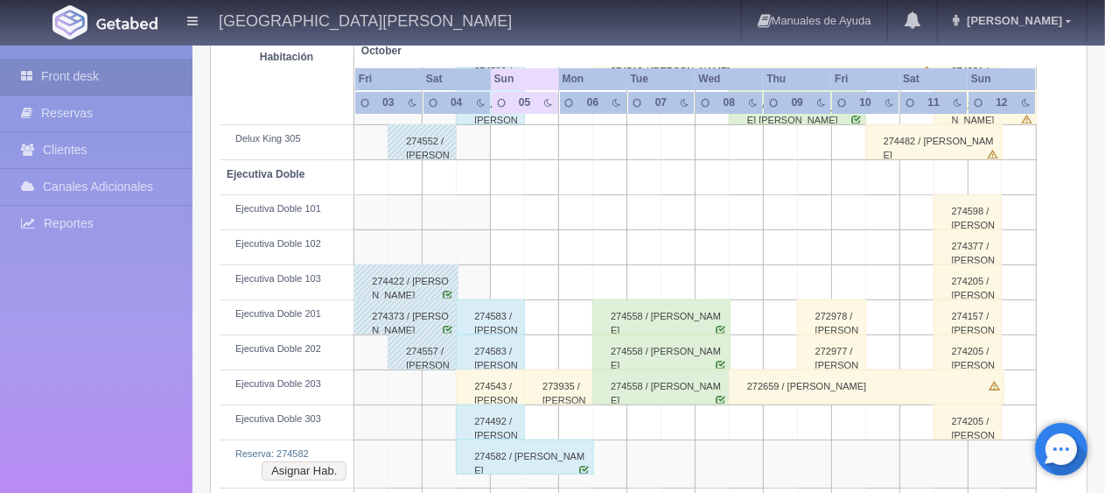
scroll to position [525, 0]
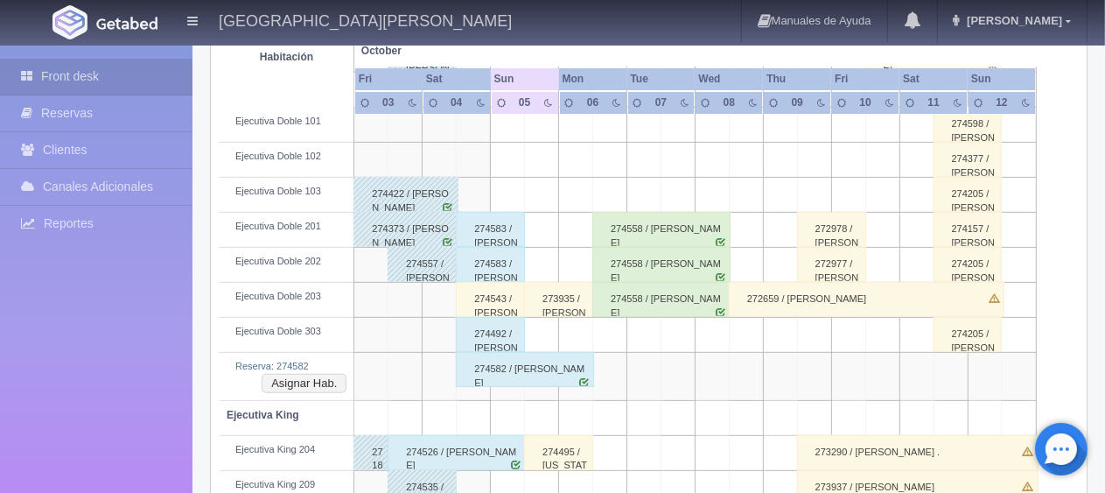
click at [489, 303] on div "274543 / [PERSON_NAME]" at bounding box center [490, 299] width 69 height 35
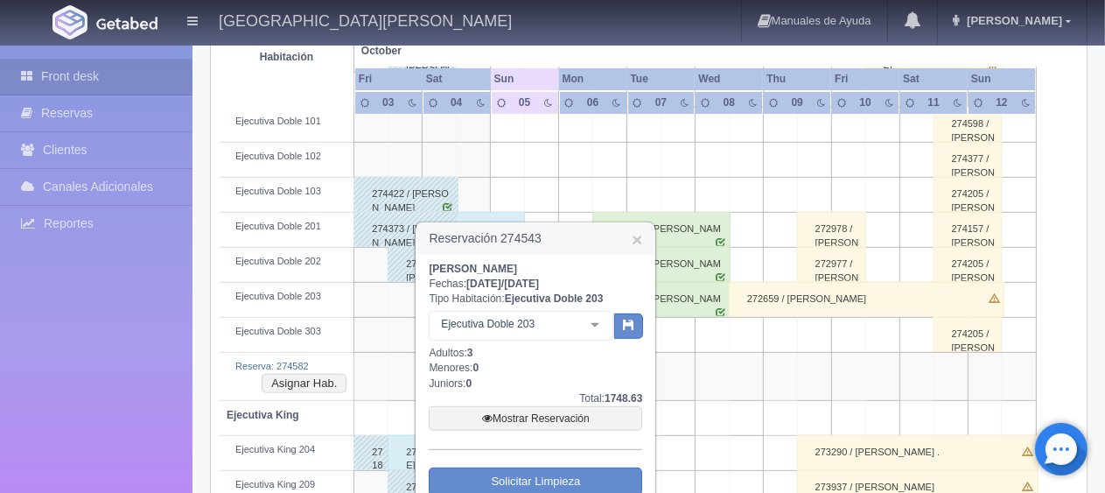
scroll to position [613, 0]
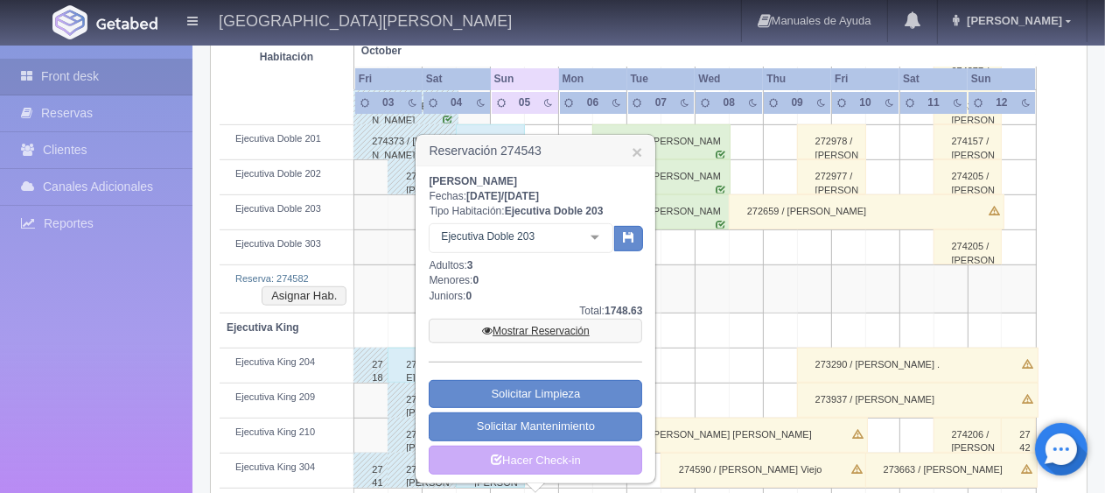
click at [518, 327] on link "Mostrar Reservación" at bounding box center [536, 331] width 214 height 25
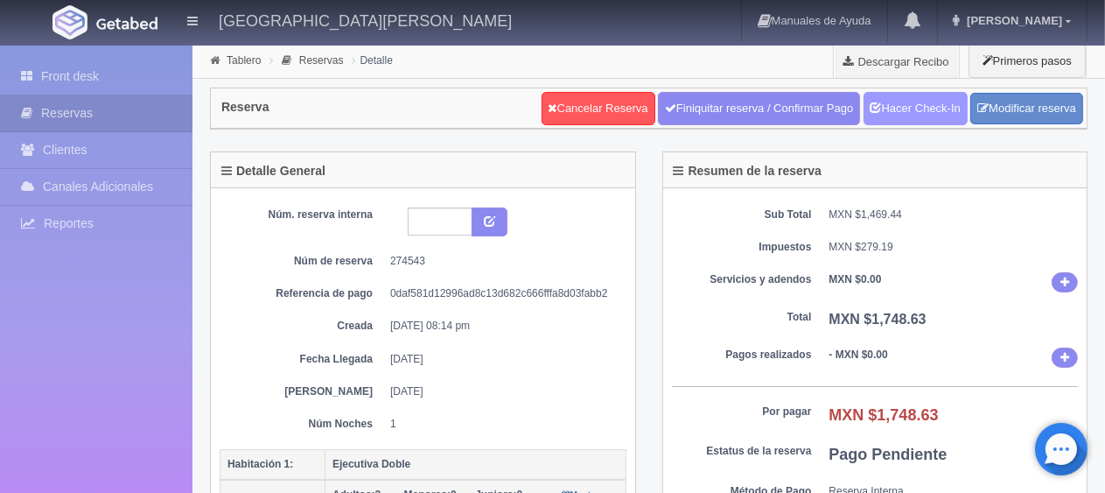
click at [926, 109] on link "Hacer Check-In" at bounding box center [916, 108] width 104 height 33
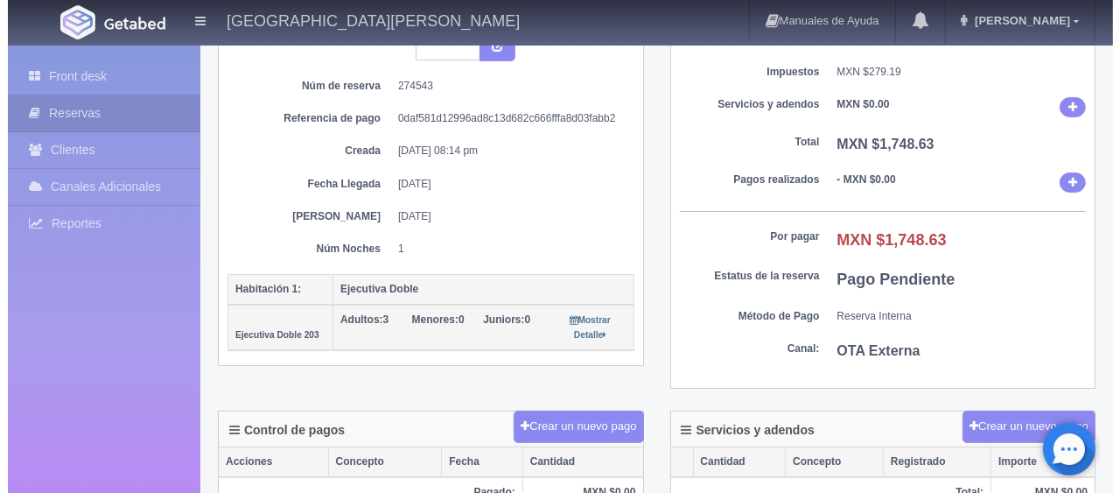
scroll to position [263, 0]
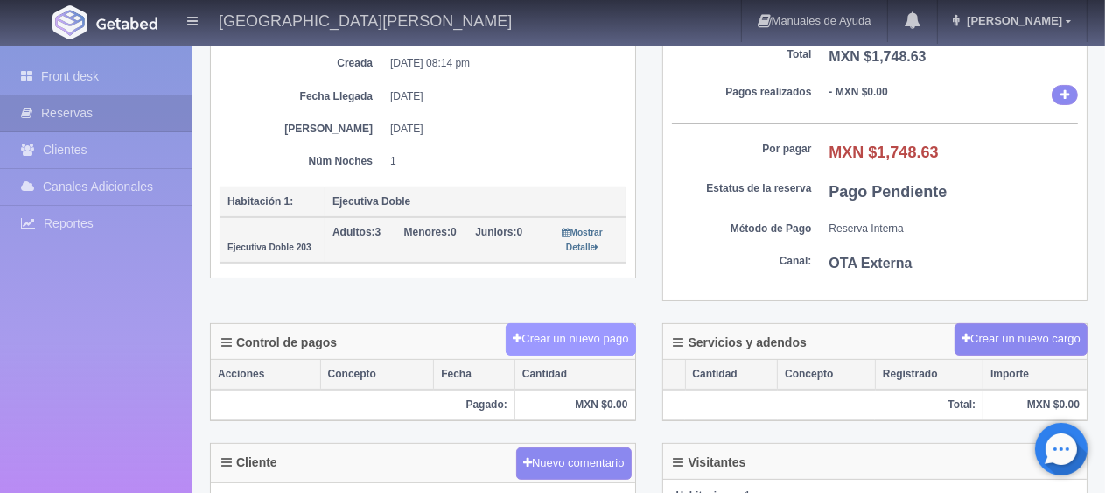
click at [588, 333] on button "Crear un nuevo pago" at bounding box center [571, 339] width 130 height 32
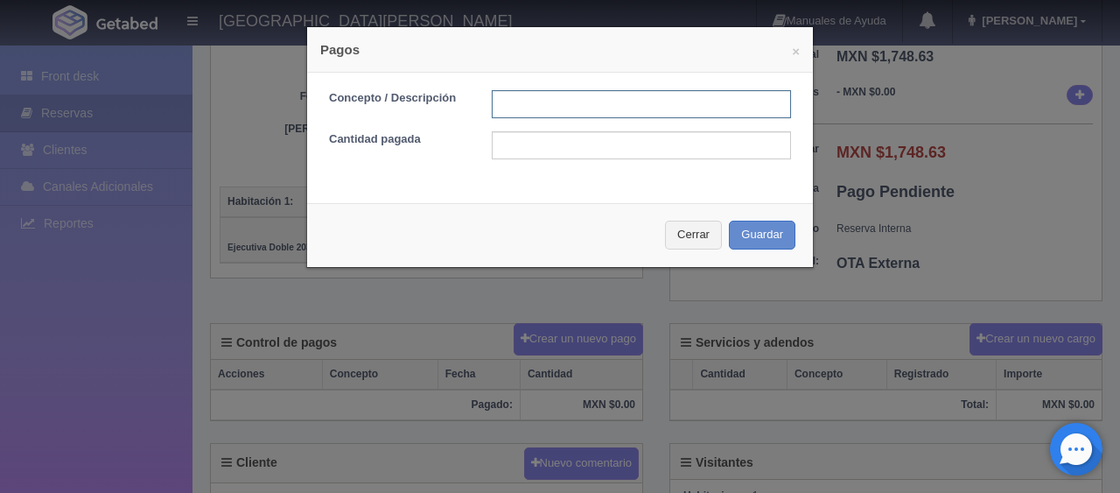
click at [562, 104] on input "text" at bounding box center [641, 104] width 299 height 28
type input "Total Tarjeta"
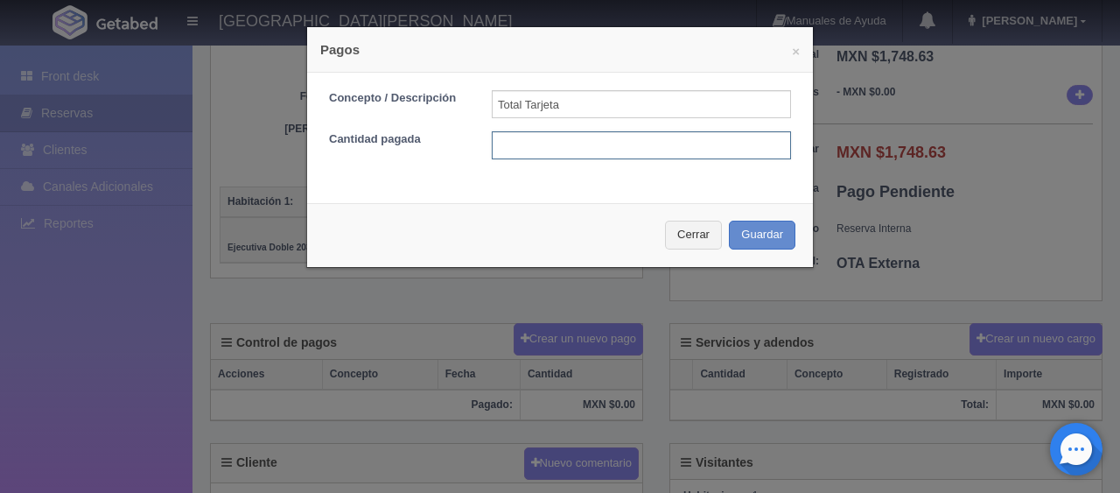
click at [584, 145] on input "text" at bounding box center [641, 145] width 299 height 28
type input "1748.63"
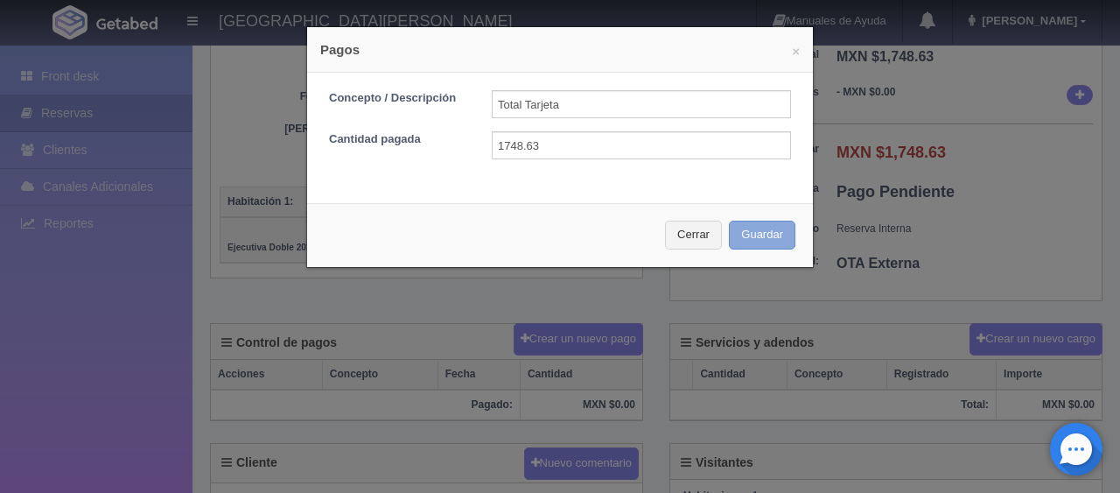
click at [750, 230] on button "Guardar" at bounding box center [762, 235] width 67 height 29
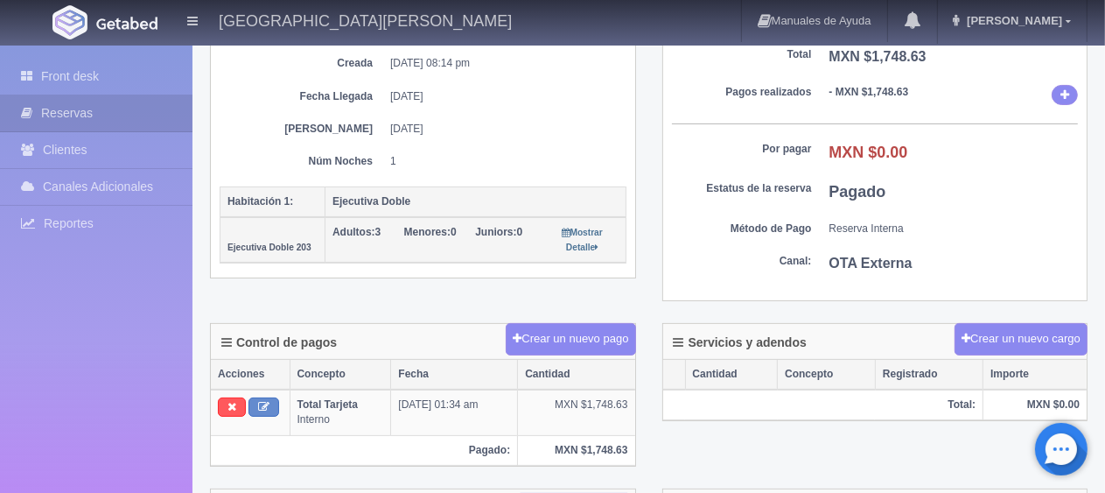
scroll to position [263, 0]
click at [128, 69] on link "Front desk" at bounding box center [96, 77] width 193 height 36
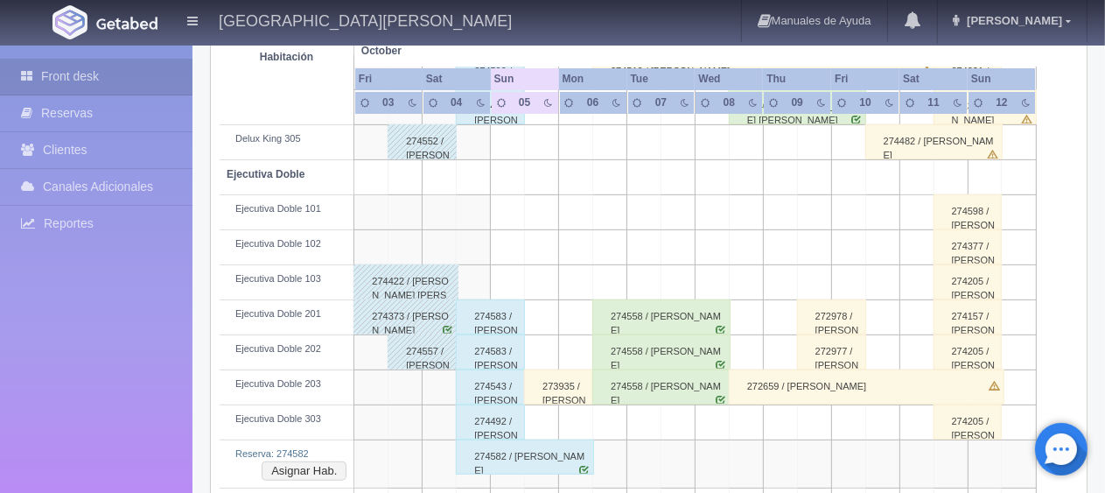
scroll to position [525, 0]
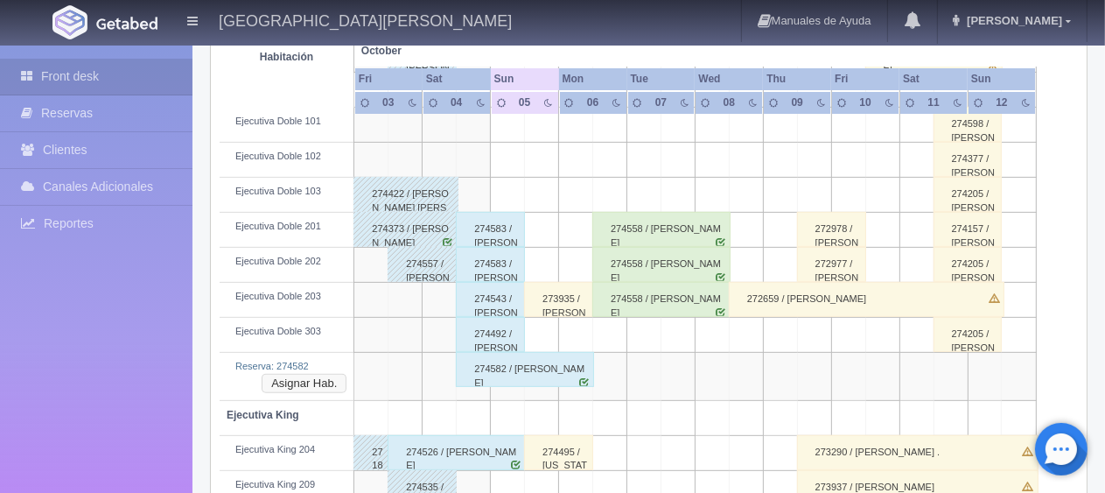
click at [287, 380] on button "Asignar Hab." at bounding box center [304, 383] width 85 height 19
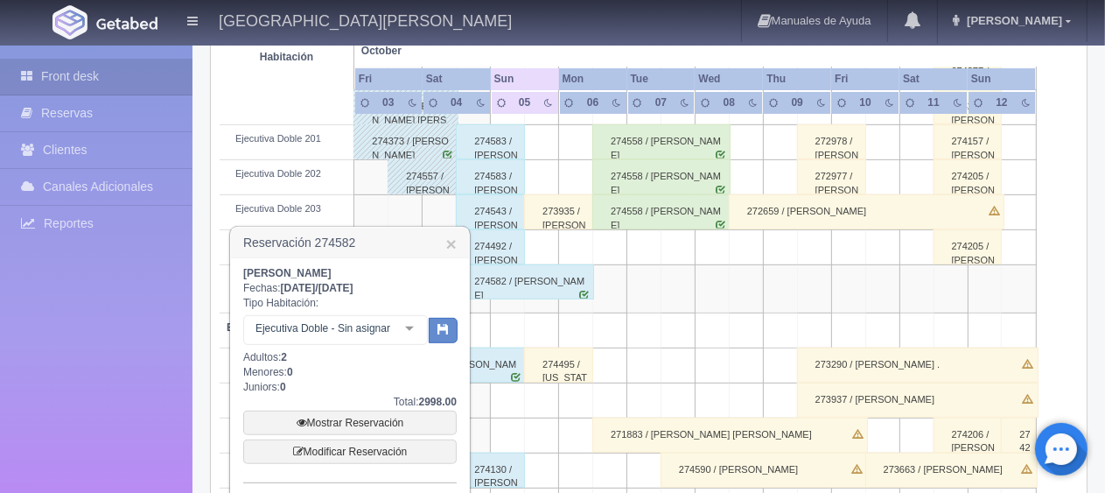
scroll to position [700, 0]
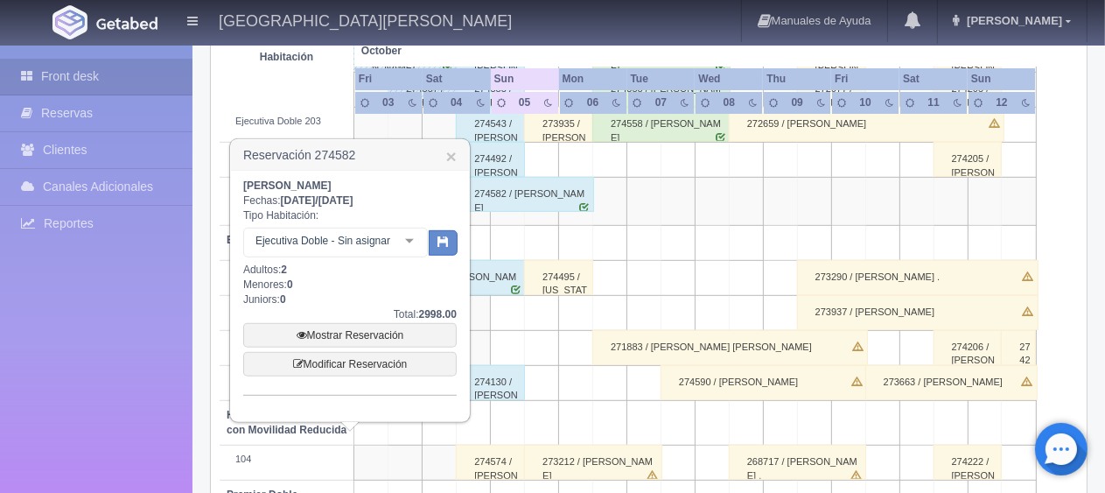
click at [410, 236] on div at bounding box center [409, 241] width 35 height 26
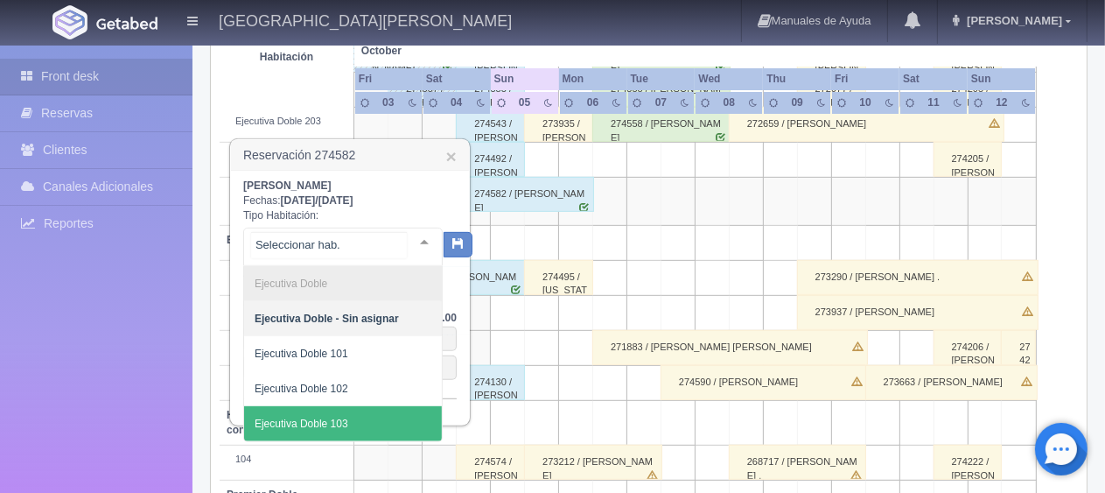
click at [348, 419] on span "Ejecutiva Doble 103" at bounding box center [343, 423] width 198 height 35
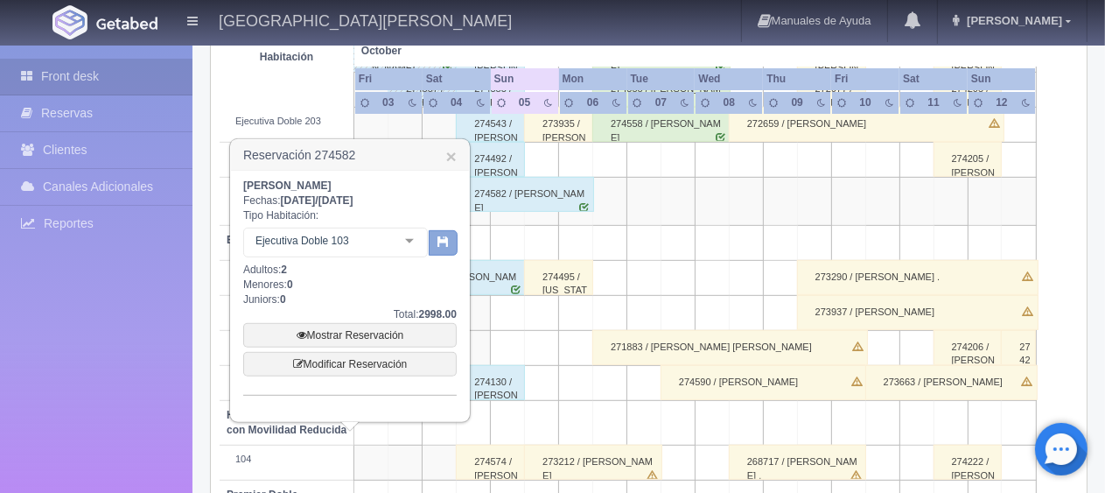
click at [437, 242] on button "button" at bounding box center [443, 243] width 29 height 26
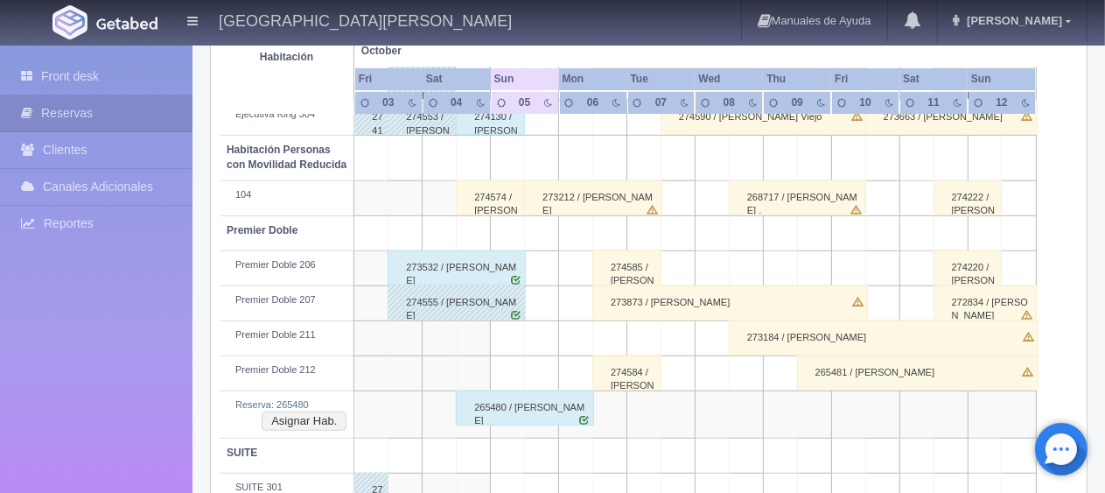
scroll to position [965, 0]
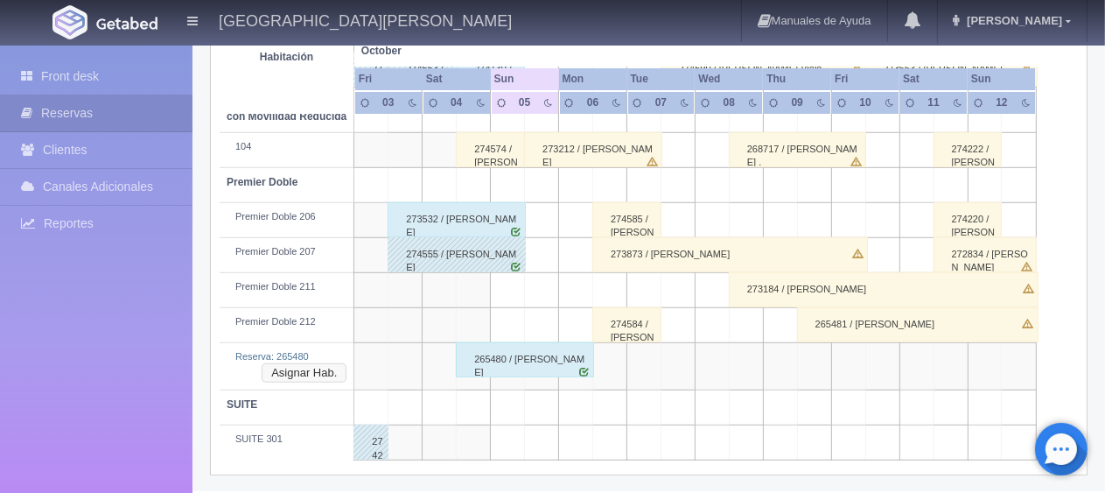
click at [299, 372] on button "Asignar Hab." at bounding box center [304, 372] width 85 height 19
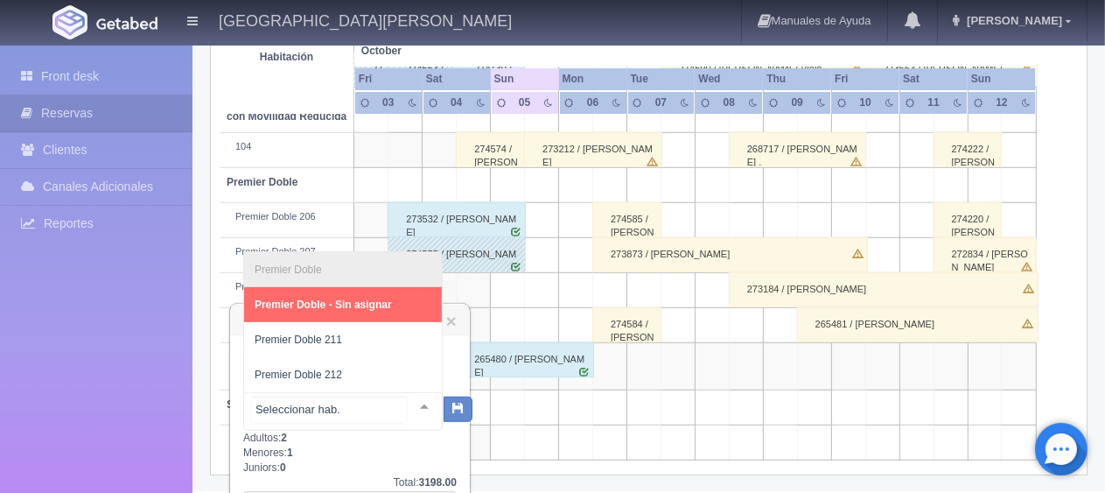
click at [407, 408] on div at bounding box center [424, 406] width 35 height 26
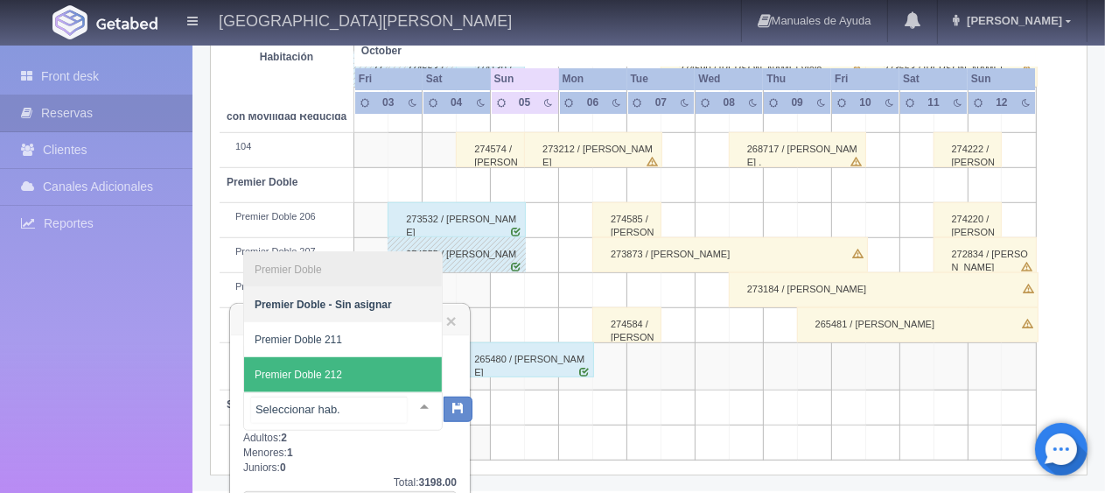
click at [392, 380] on span "Premier Doble 212" at bounding box center [343, 374] width 198 height 35
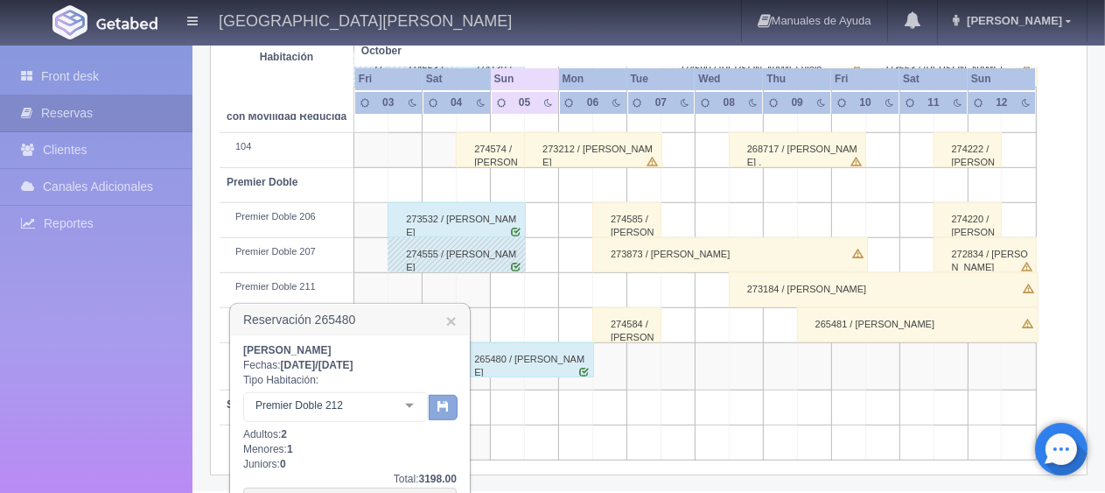
click at [447, 405] on icon "button" at bounding box center [443, 405] width 11 height 11
